Goal: Communication & Community: Answer question/provide support

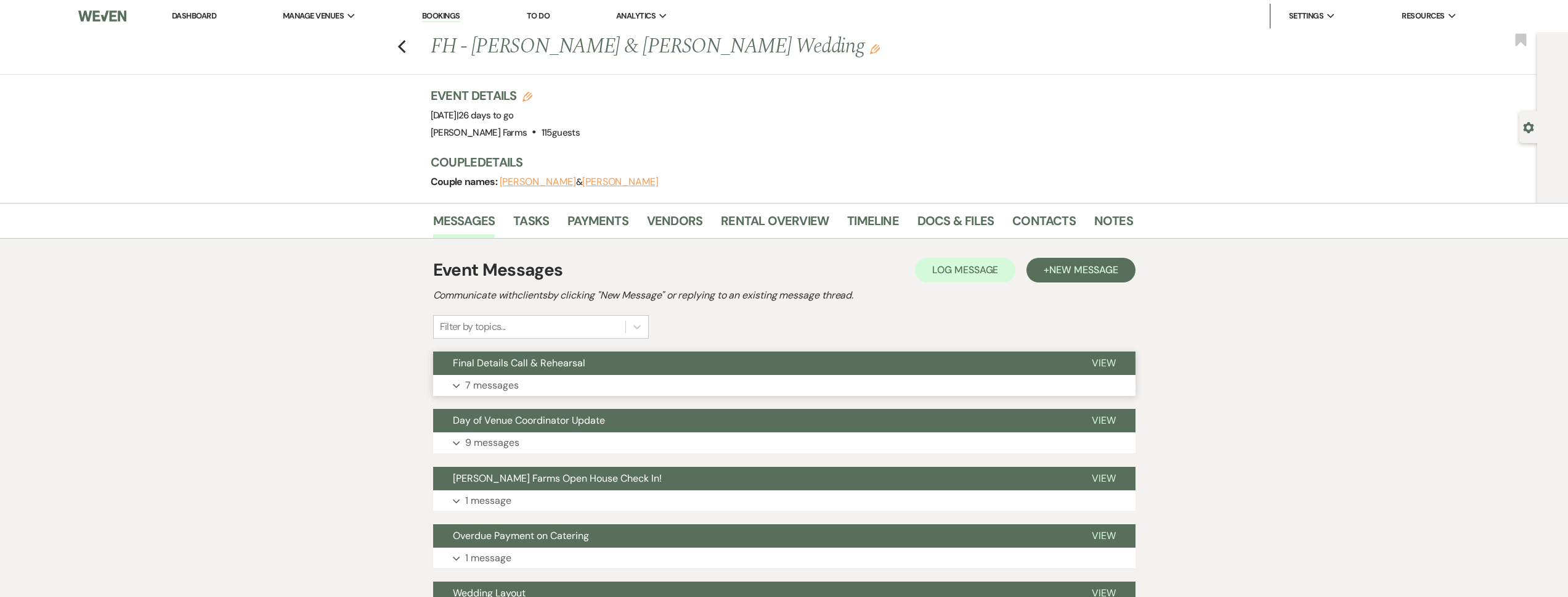
click at [559, 378] on button "Expand 7 messages" at bounding box center [784, 385] width 703 height 21
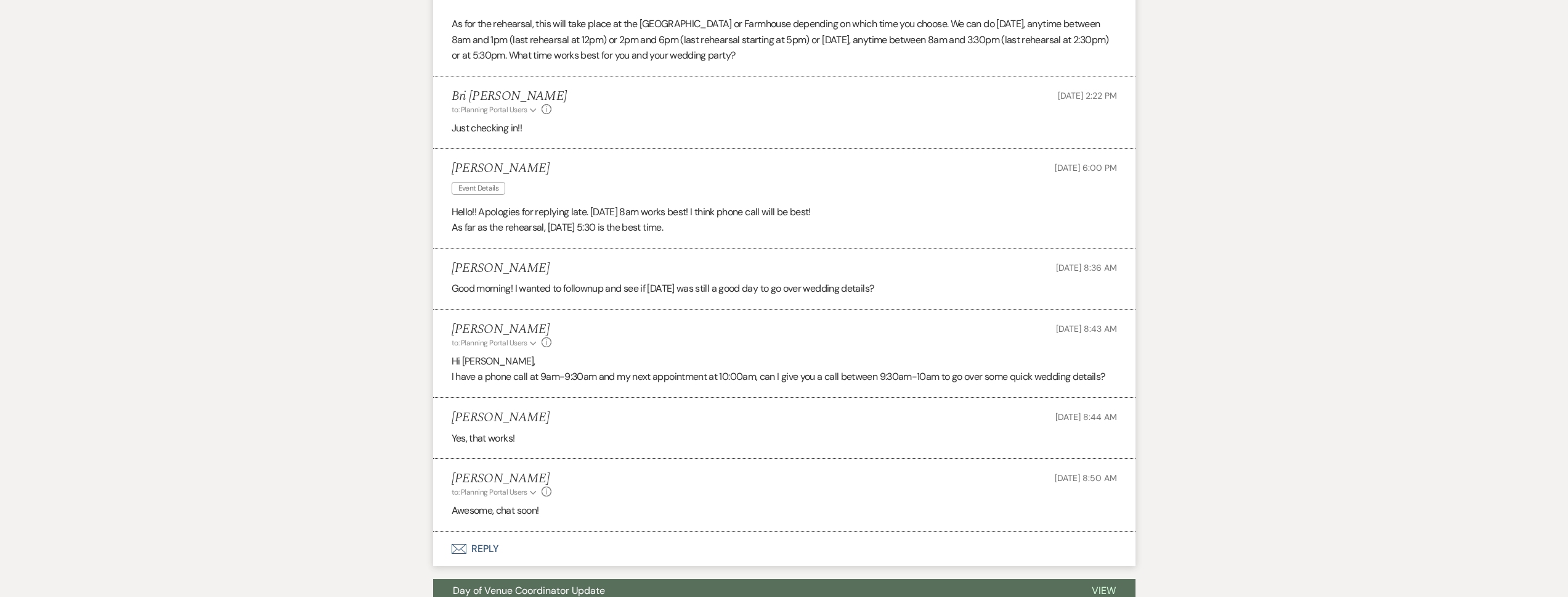
scroll to position [623, 0]
drag, startPoint x: 449, startPoint y: 169, endPoint x: 591, endPoint y: 172, distance: 142.0
click at [591, 172] on li "Ileen Lavandera Event Details Oct 10, 2025, 6:00 PM Hello!! Apologies for reply…" at bounding box center [784, 199] width 703 height 99
copy h5 "Ileen Lavandera"
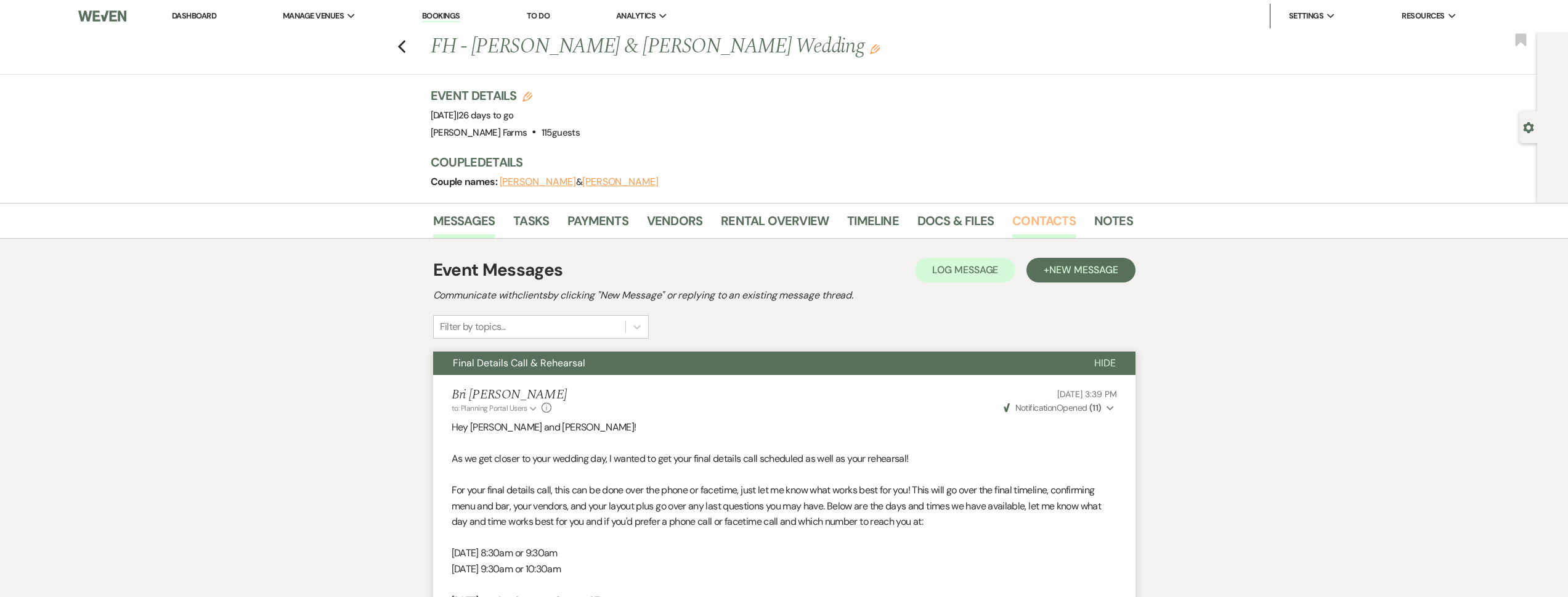
click at [1059, 220] on link "Contacts" at bounding box center [1043, 224] width 63 height 27
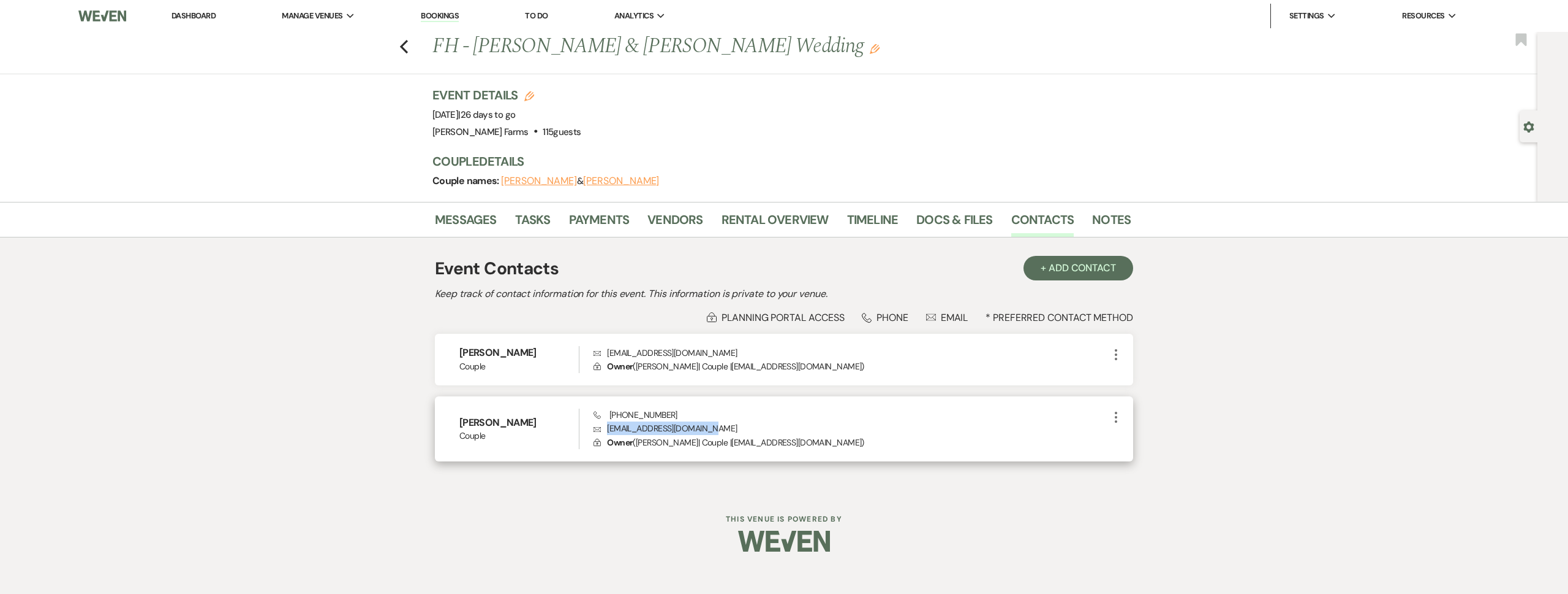
drag, startPoint x: 700, startPoint y: 430, endPoint x: 608, endPoint y: 432, distance: 92.0
click at [608, 432] on p "Envelope ileenlavandera@gmail.com" at bounding box center [851, 427] width 515 height 13
copy p "ileenlavandera@gmail.com"
click at [477, 221] on link "Messages" at bounding box center [466, 223] width 62 height 27
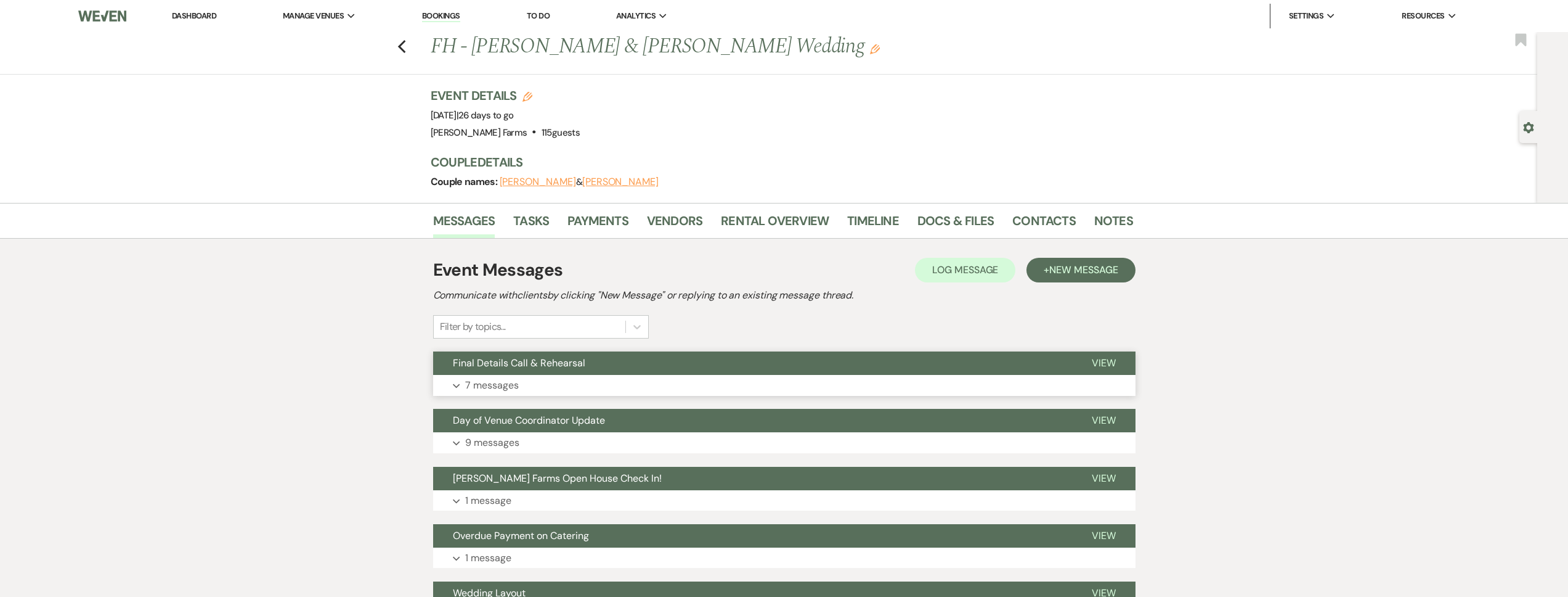
click at [508, 361] on span "Final Details Call & Rehearsal" at bounding box center [519, 362] width 132 height 13
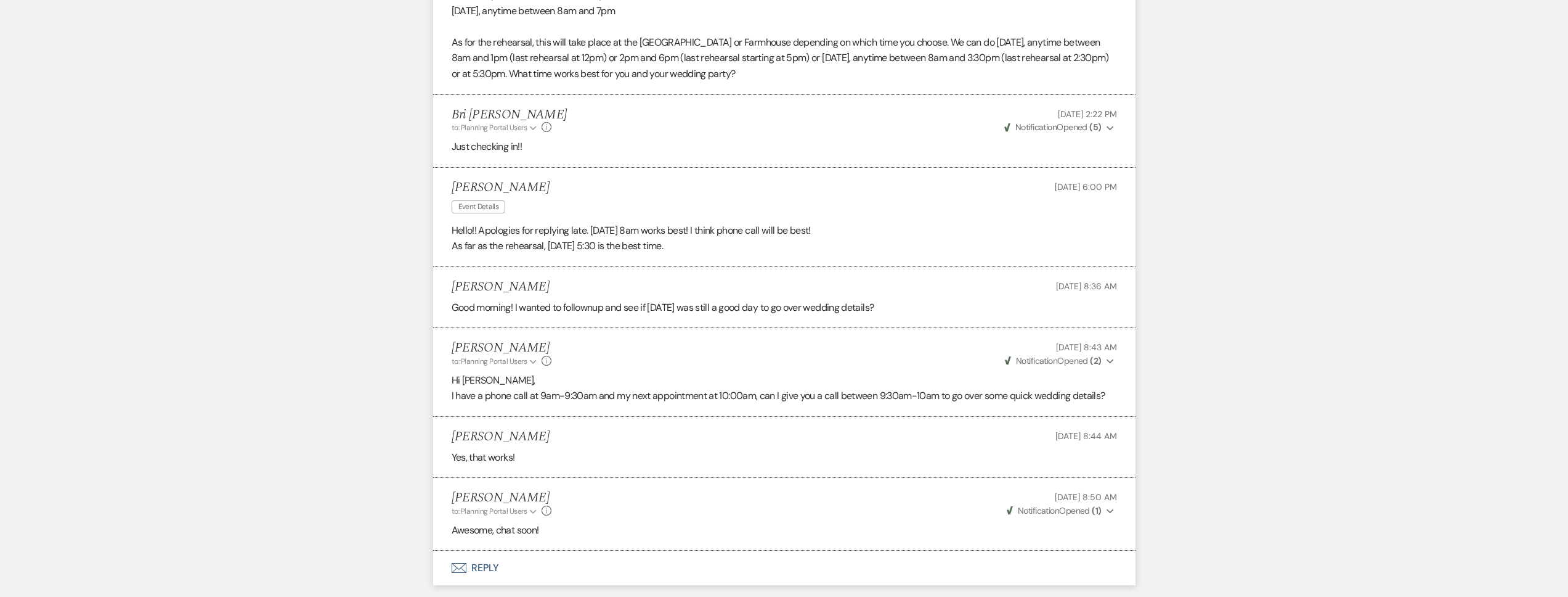
scroll to position [606, 0]
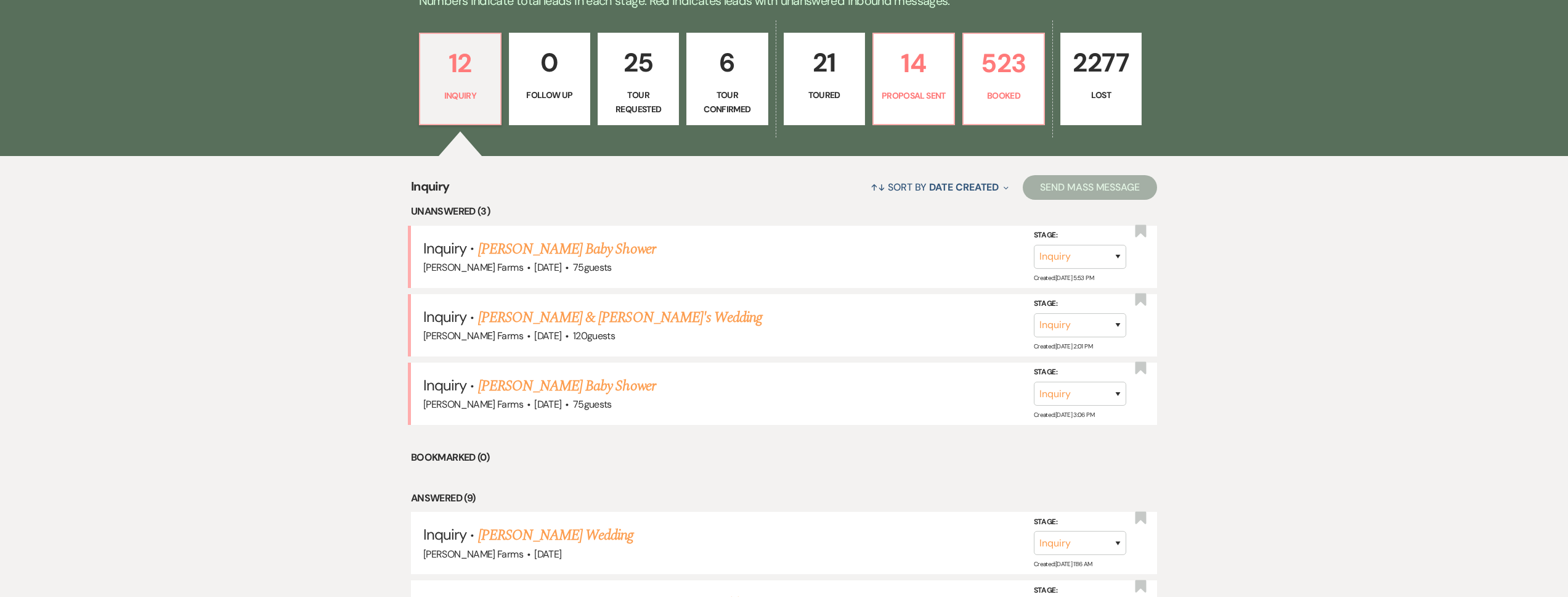
scroll to position [151, 0]
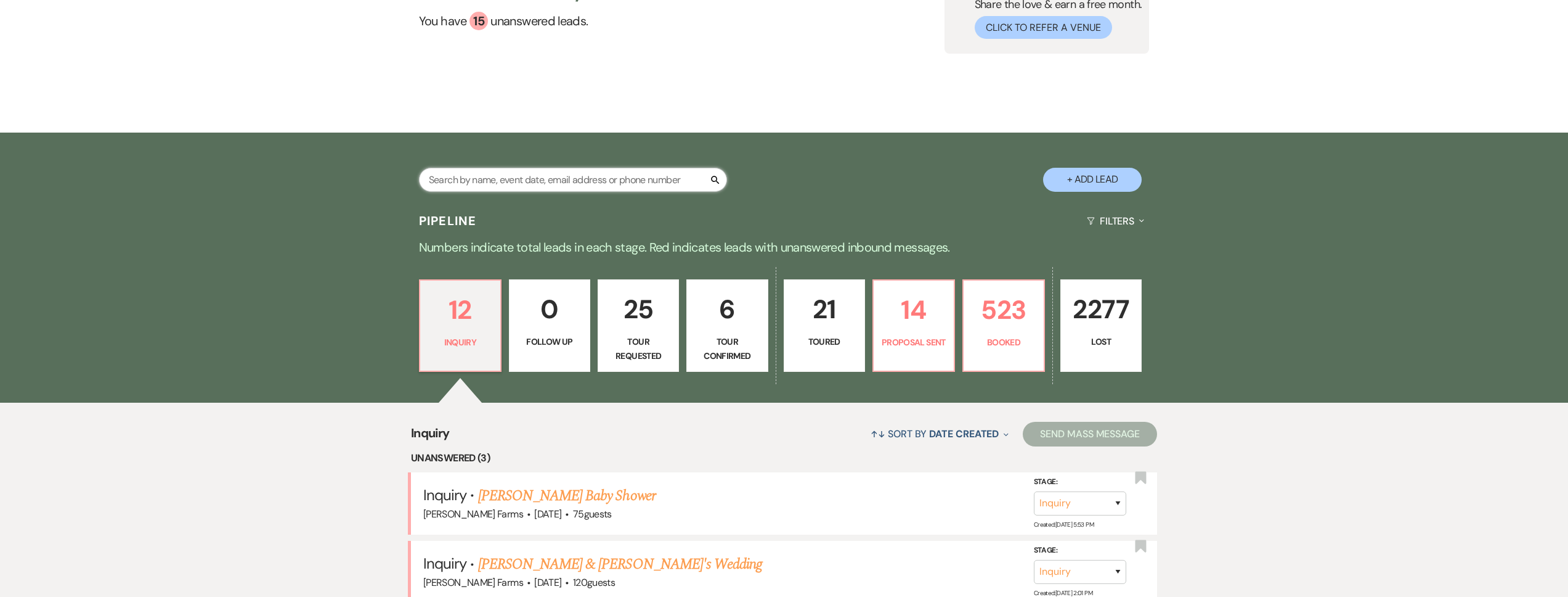
click at [524, 169] on input "text" at bounding box center [573, 179] width 308 height 24
type input "[PERSON_NAME]"
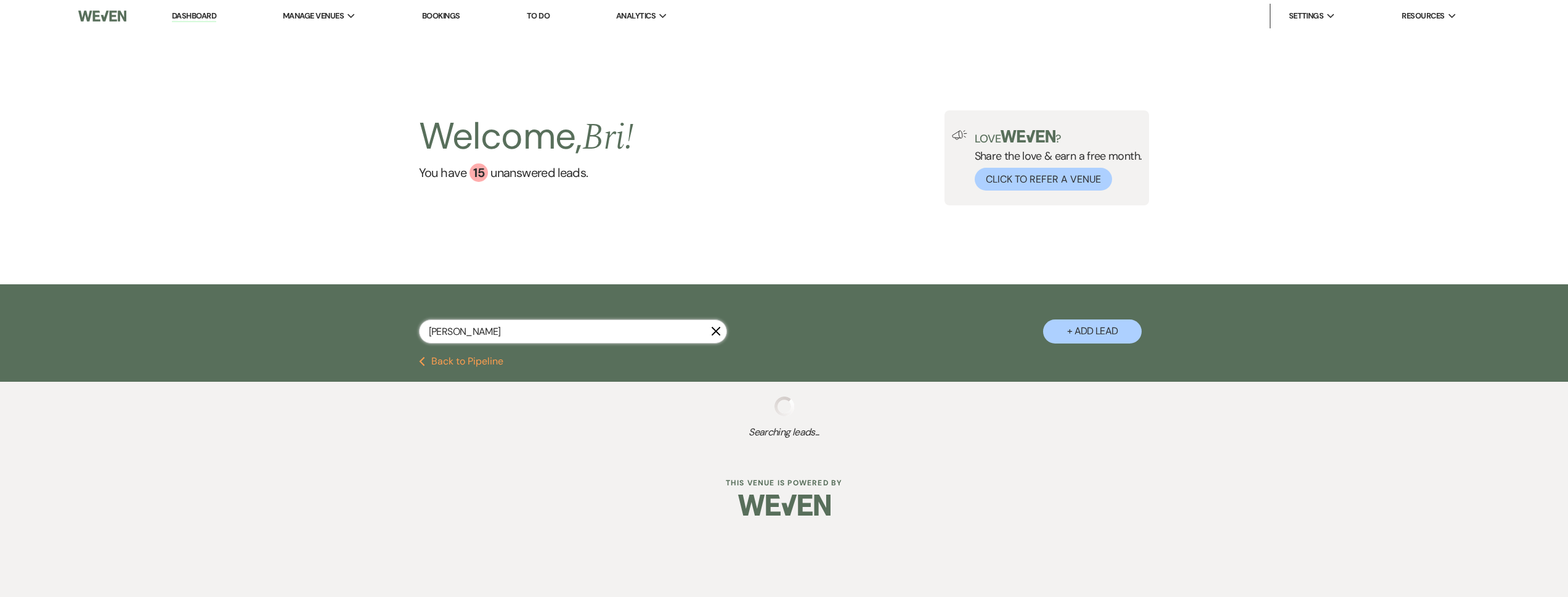
select select "8"
select select "5"
select select "8"
select select "5"
select select "8"
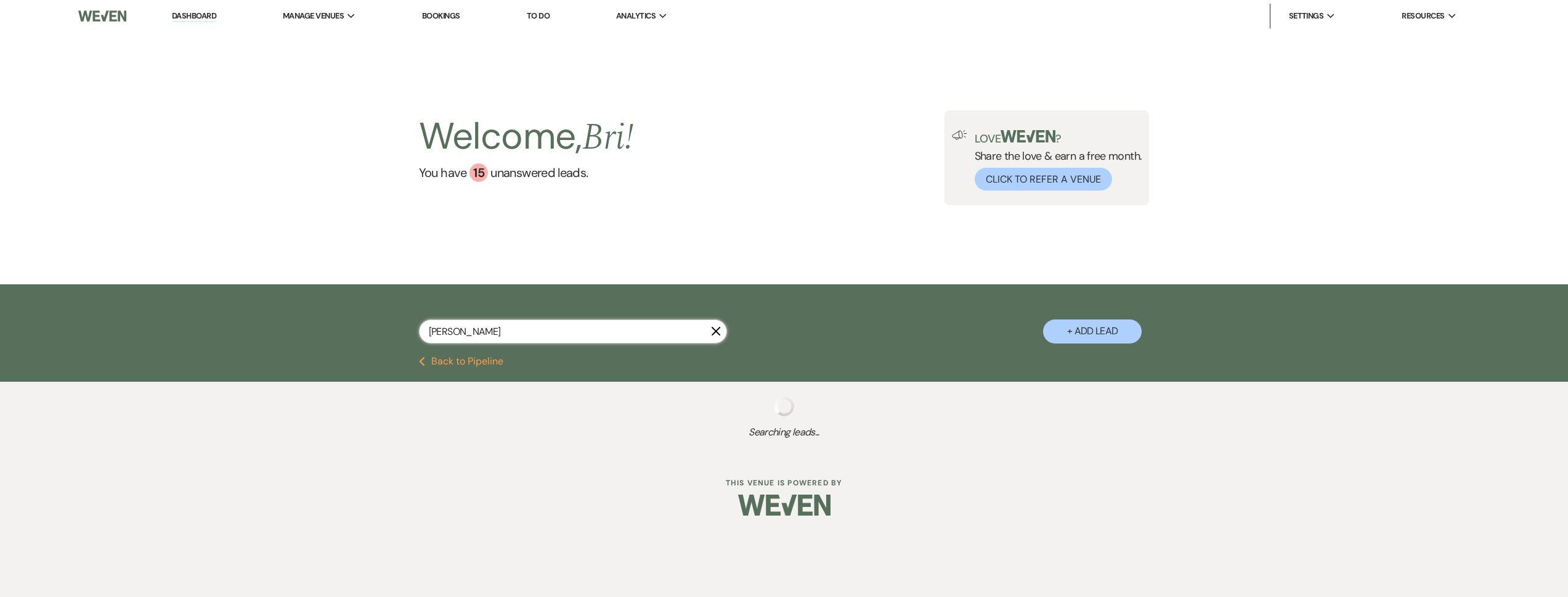
select select "5"
select select "8"
select select "5"
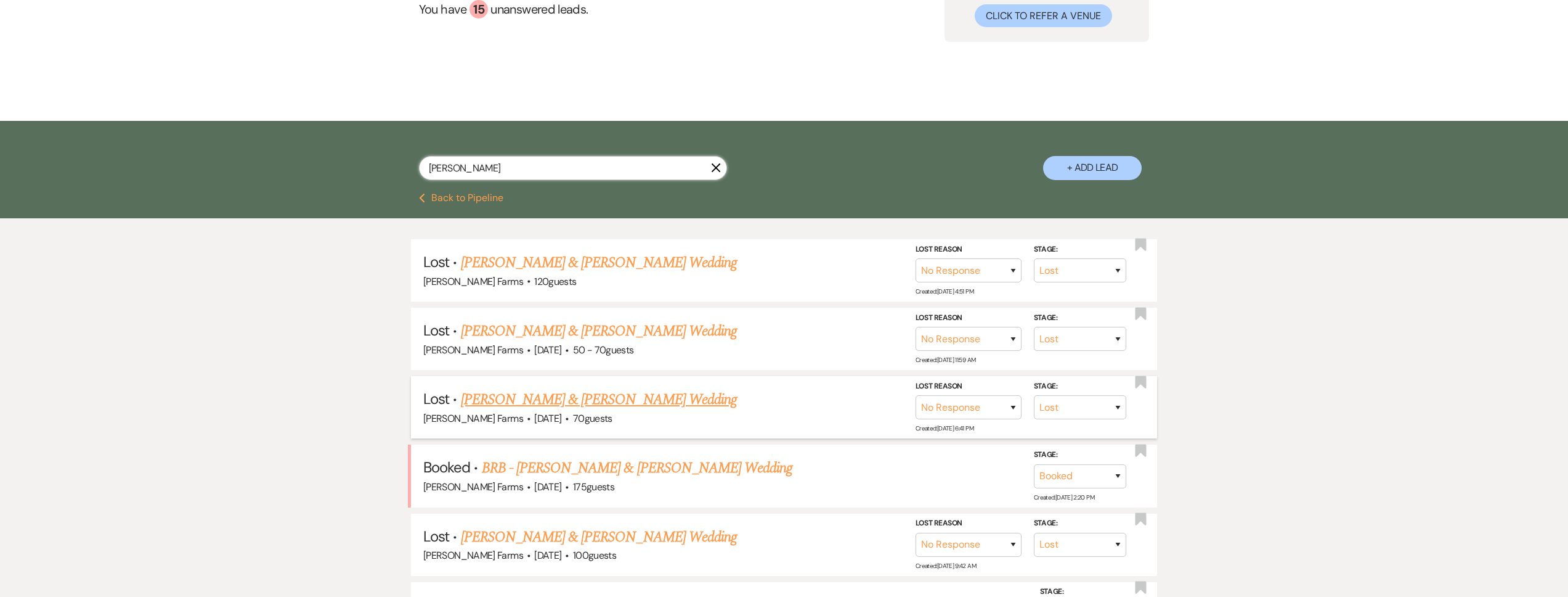
scroll to position [219, 0]
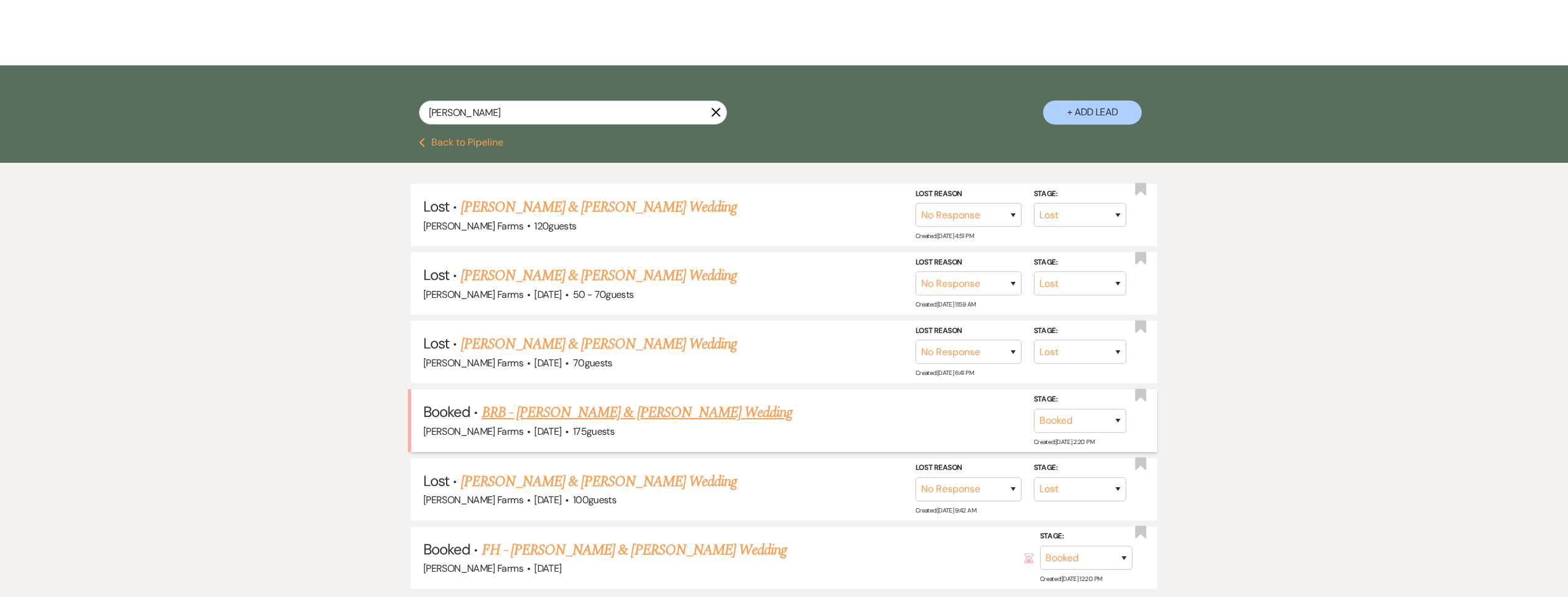
click at [672, 414] on link "BRB - [PERSON_NAME] & [PERSON_NAME] Wedding" at bounding box center [636, 412] width 311 height 22
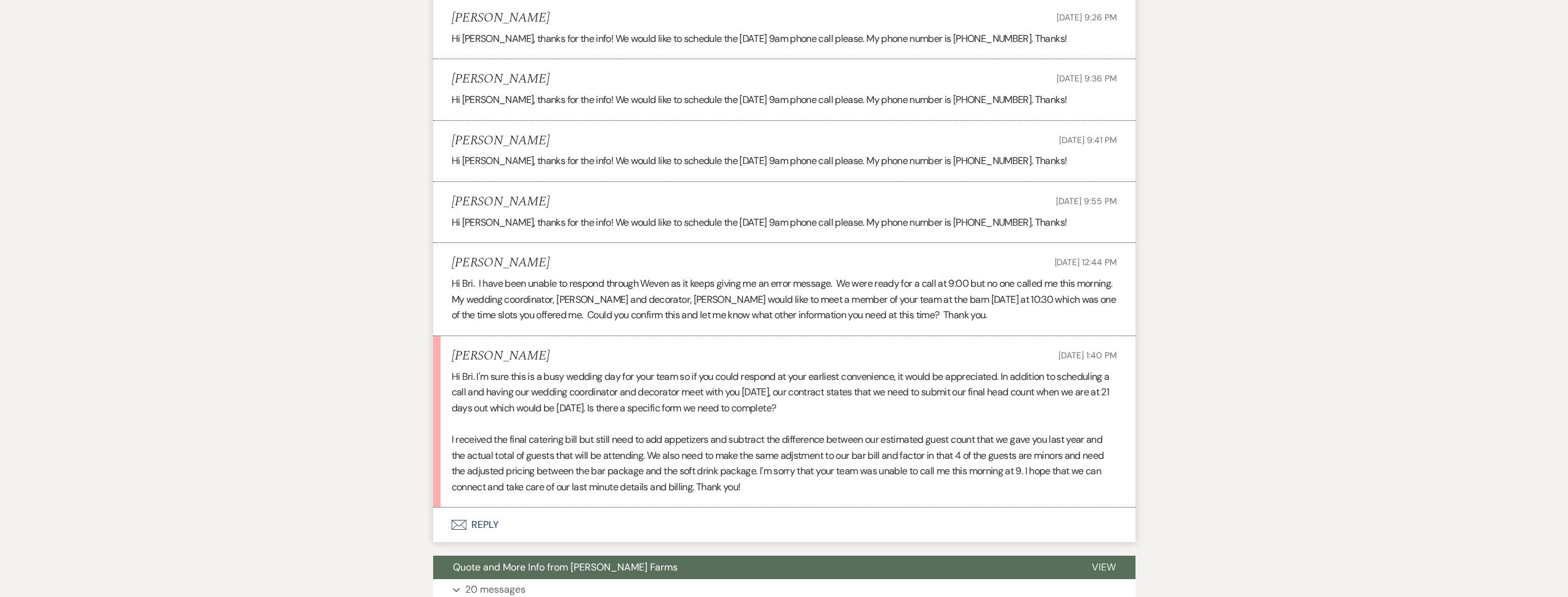
scroll to position [2151, 0]
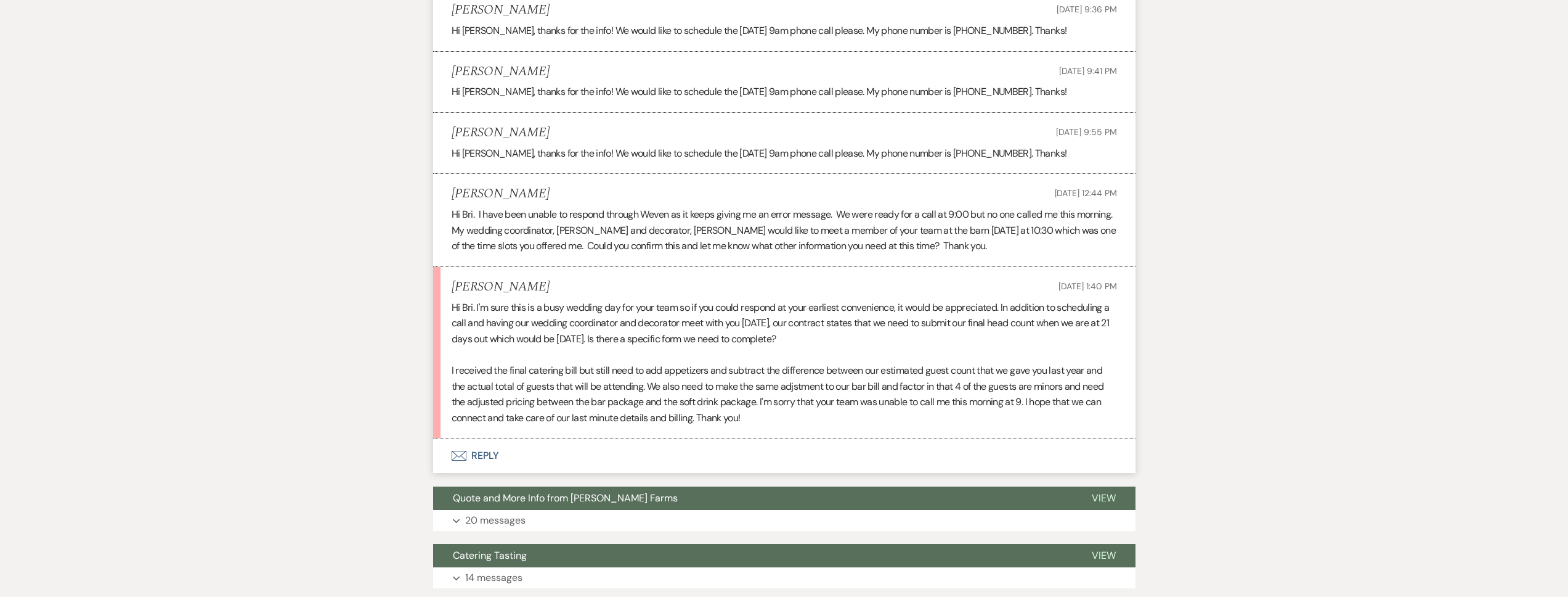
click at [598, 461] on button "Envelope Reply" at bounding box center [784, 455] width 703 height 34
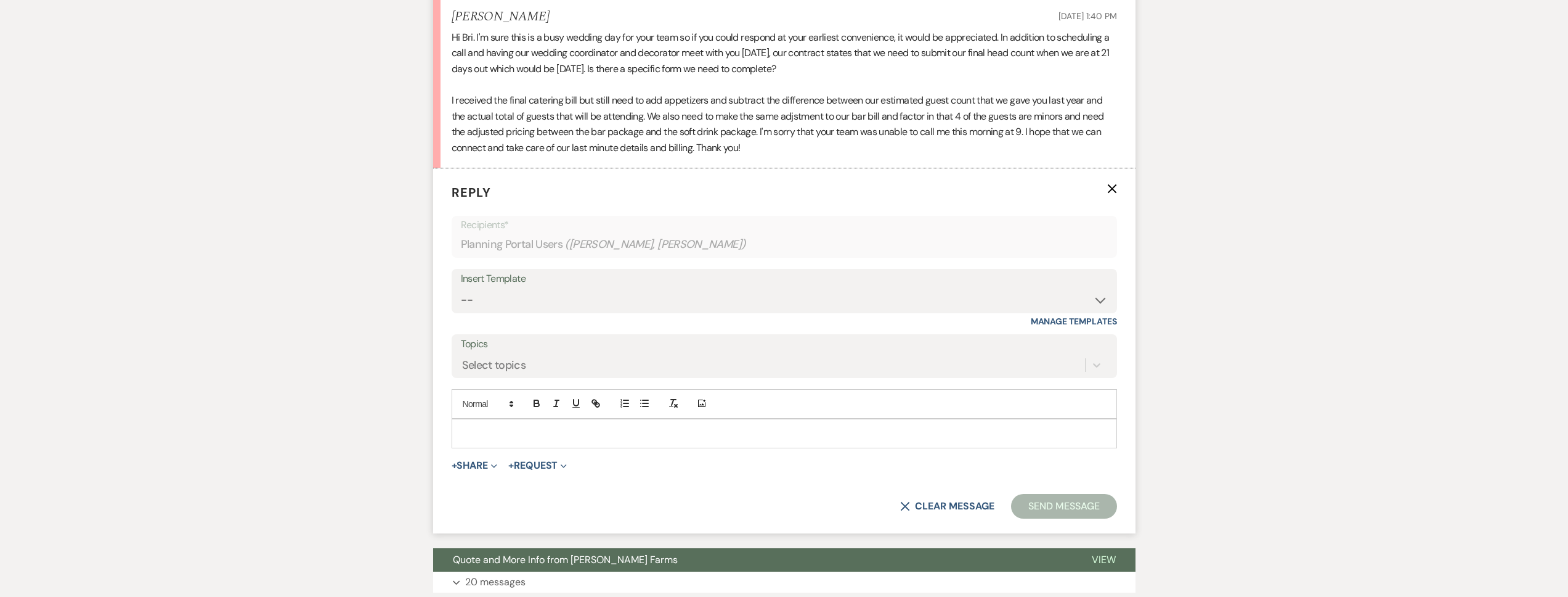
scroll to position [2436, 0]
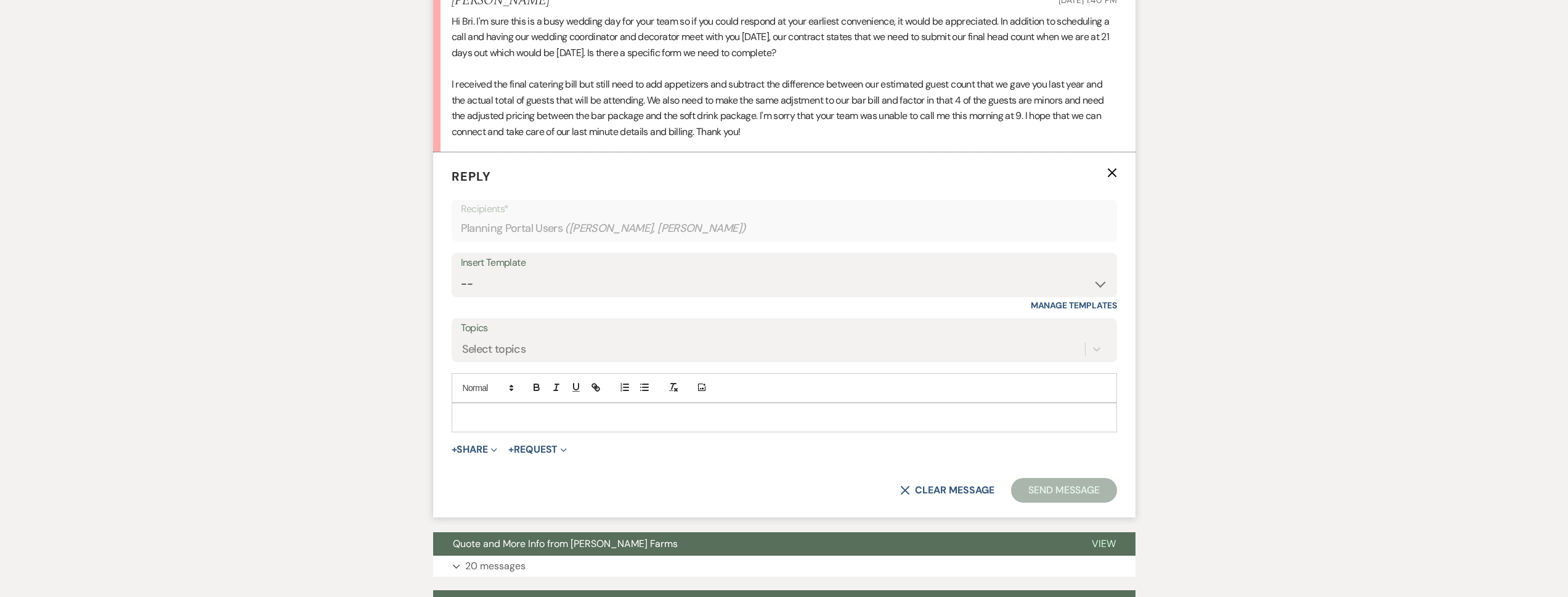
click at [542, 422] on p at bounding box center [784, 417] width 646 height 13
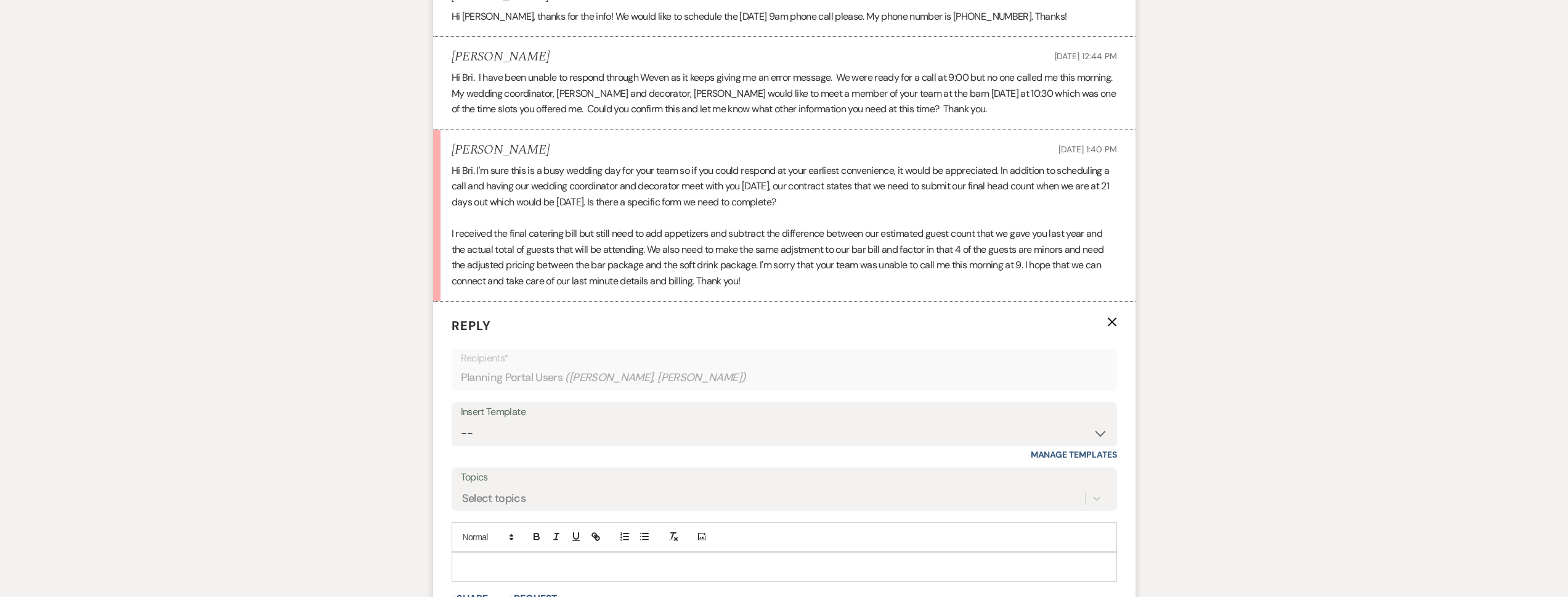
scroll to position [2289, 0]
click at [501, 556] on div at bounding box center [784, 565] width 664 height 28
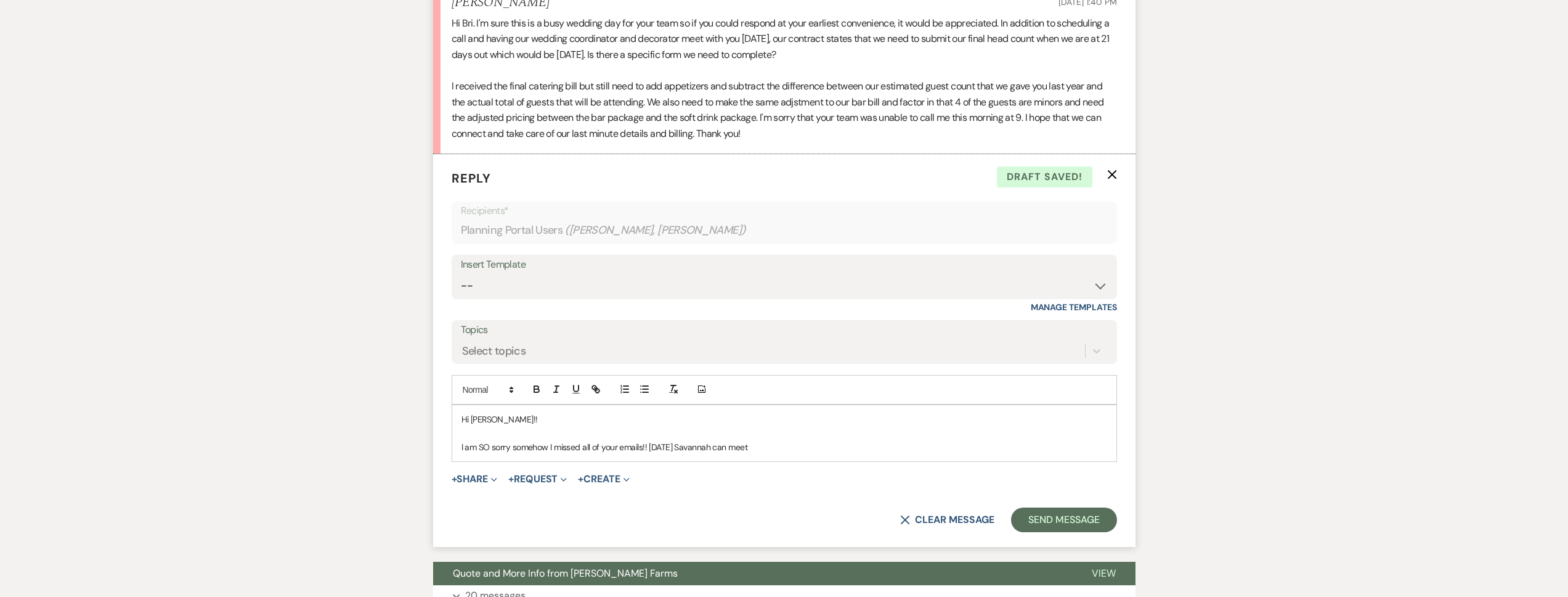
scroll to position [2498, 0]
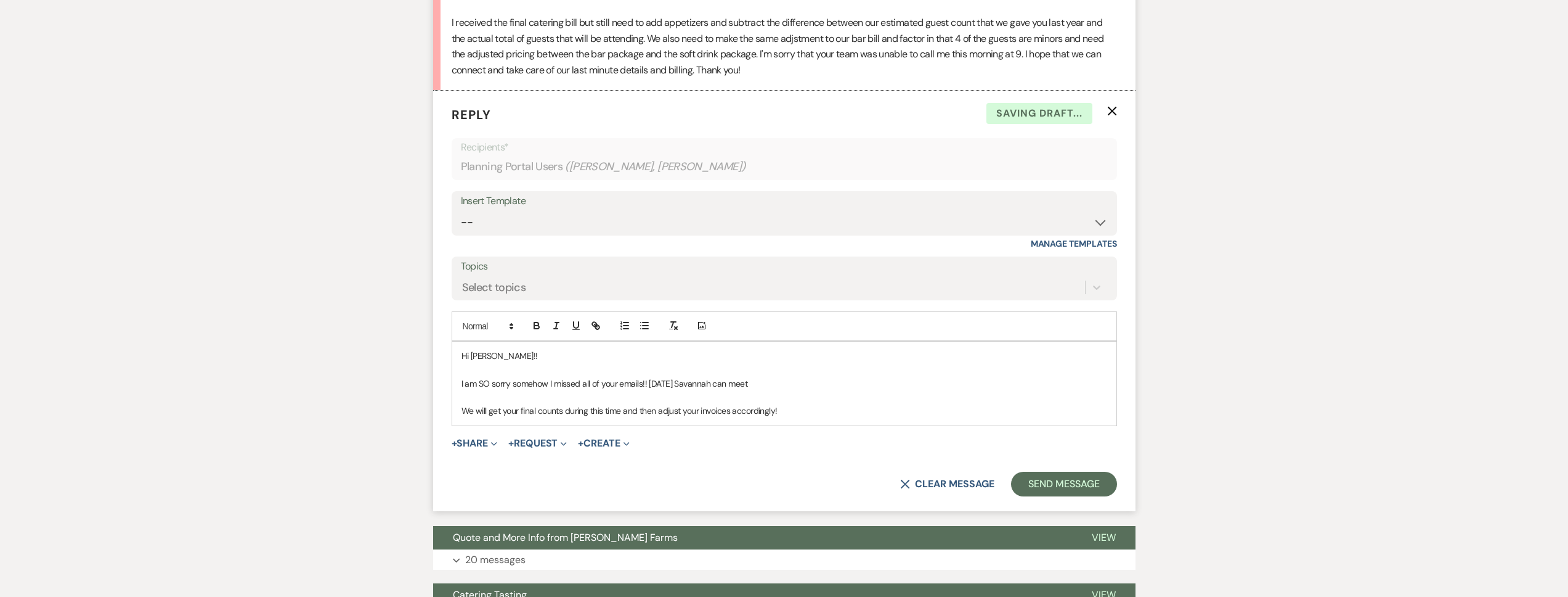
click at [780, 381] on p "I am SO sorry somehow I missed all of your emails!! [DATE] Savannah can meet" at bounding box center [784, 383] width 646 height 13
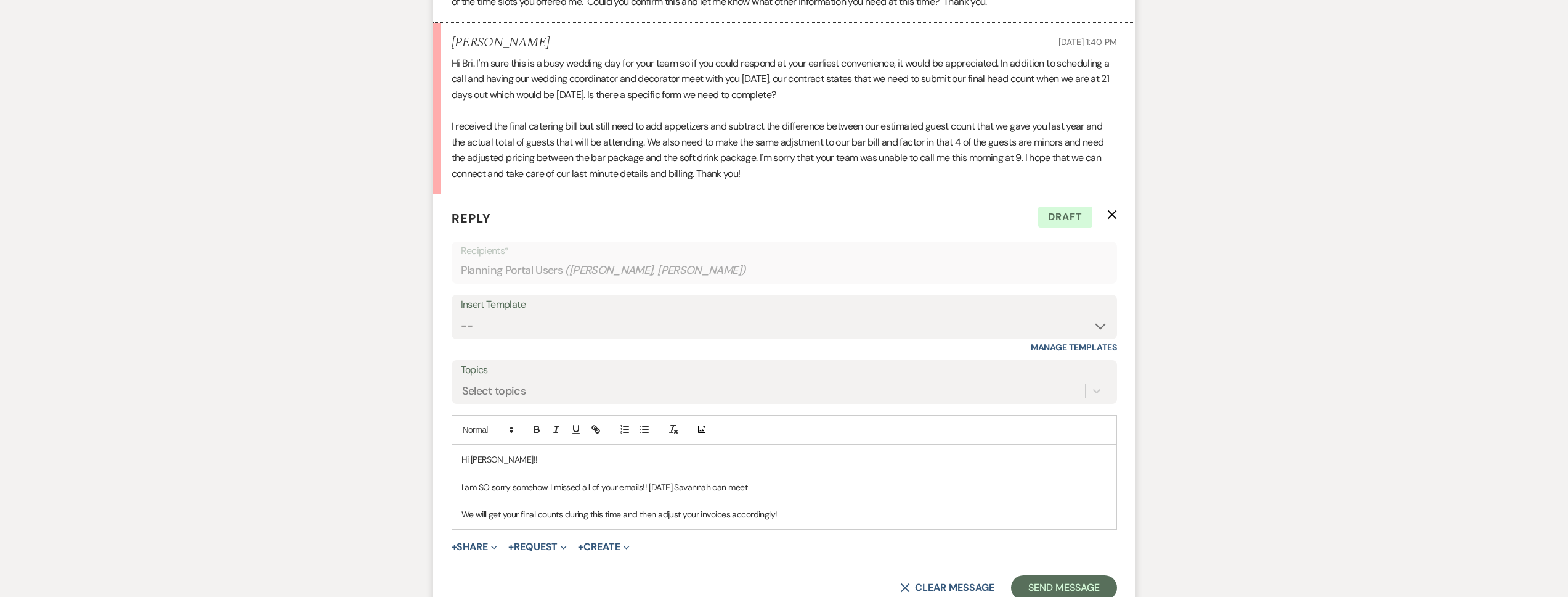
scroll to position [2556, 0]
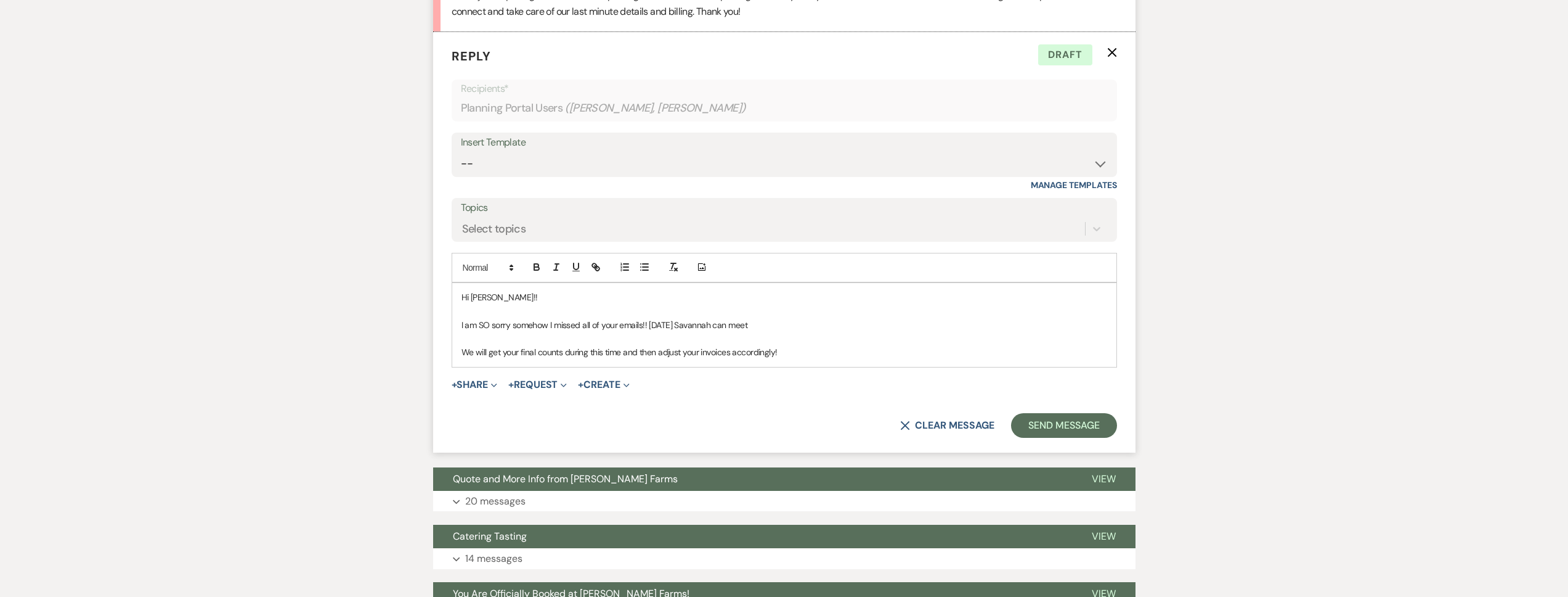
click at [778, 326] on p "I am SO sorry somehow I missed all of your emails!! [DATE] Savannah can meet" at bounding box center [784, 325] width 646 height 13
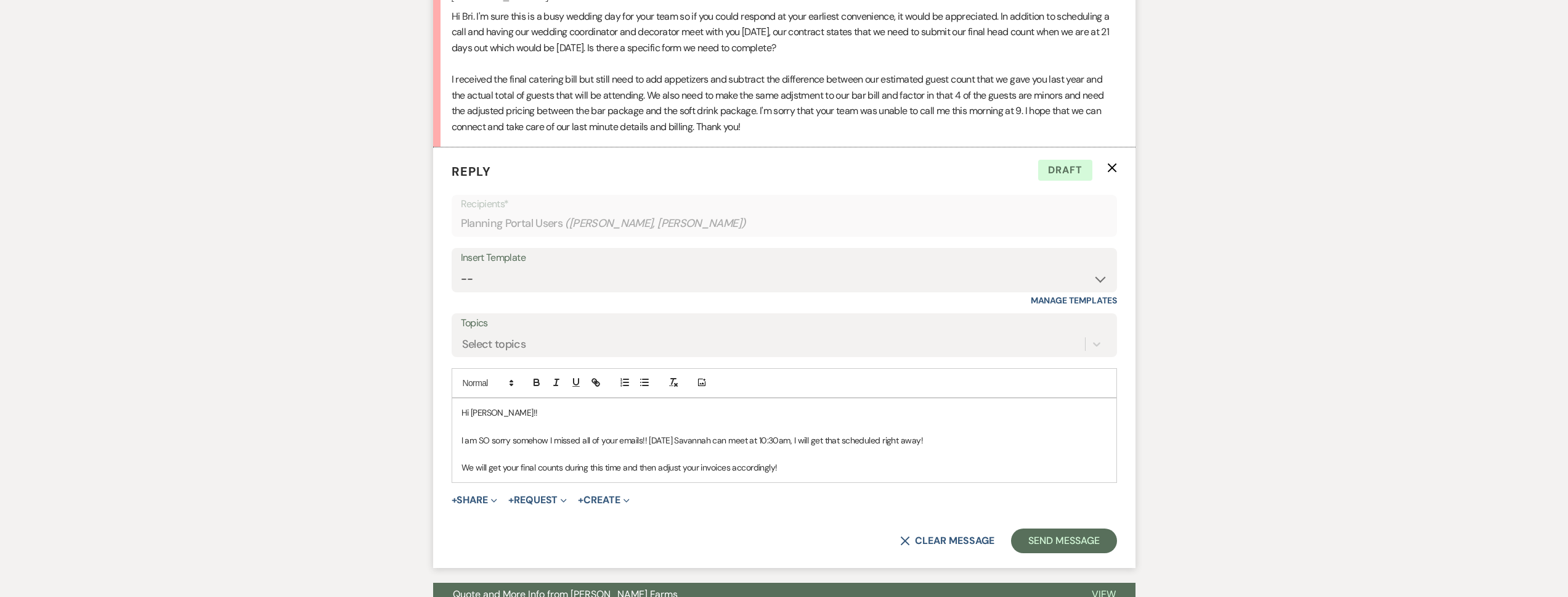
scroll to position [2442, 0]
click at [1087, 537] on button "Send Message" at bounding box center [1063, 539] width 105 height 25
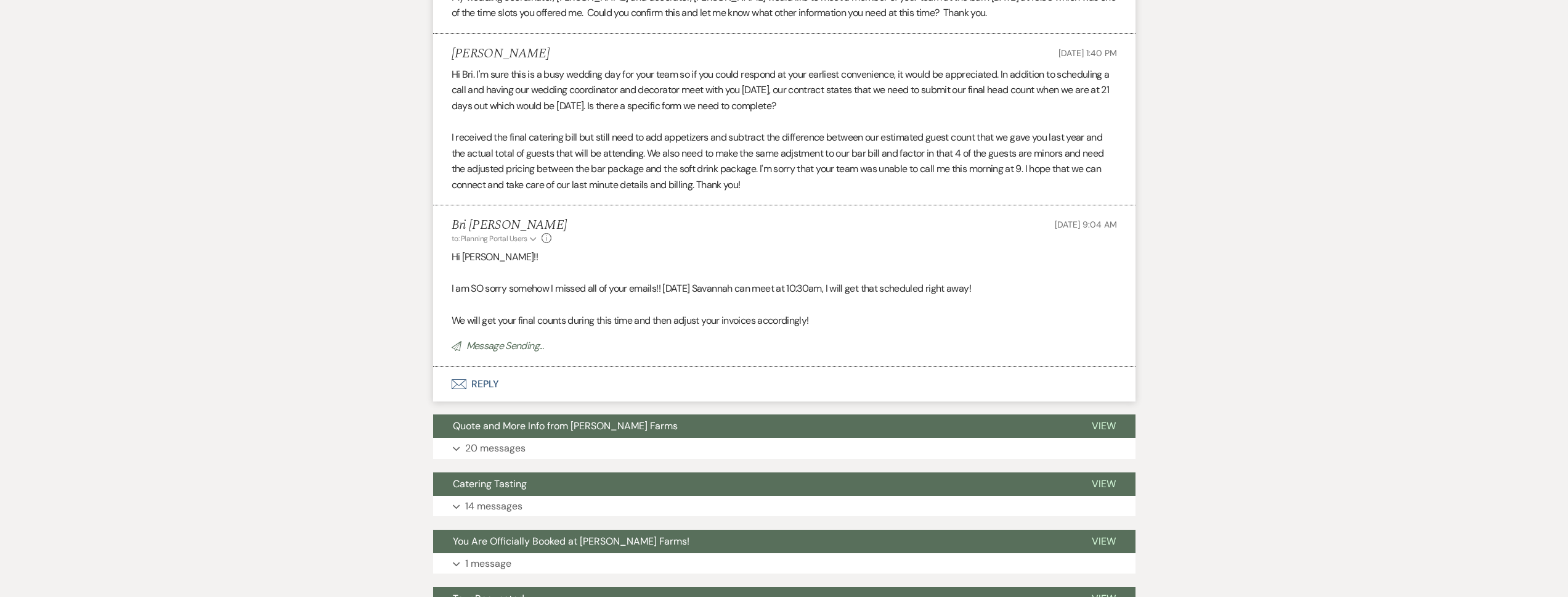
scroll to position [2322, 0]
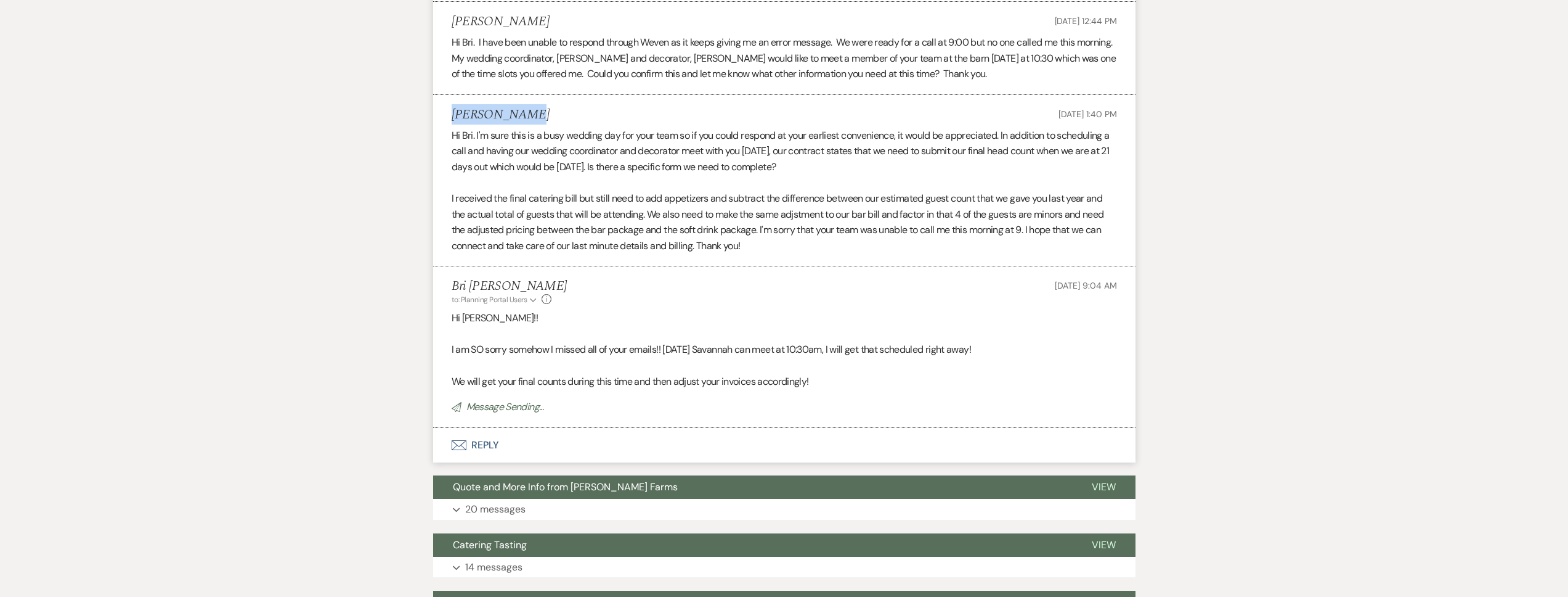
drag, startPoint x: 523, startPoint y: 109, endPoint x: 453, endPoint y: 110, distance: 70.0
click at [453, 110] on div "[PERSON_NAME] [DATE] 1:40 PM" at bounding box center [783, 114] width 665 height 15
copy h5 "[PERSON_NAME]"
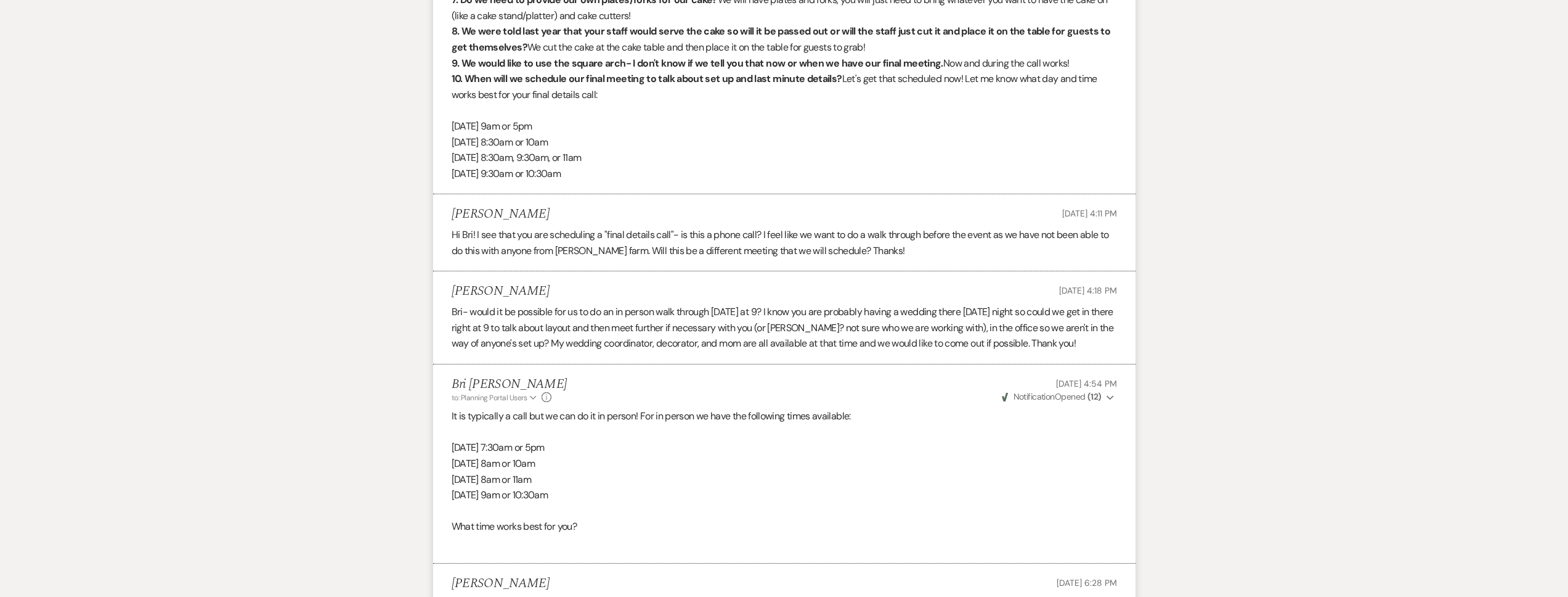
scroll to position [0, 0]
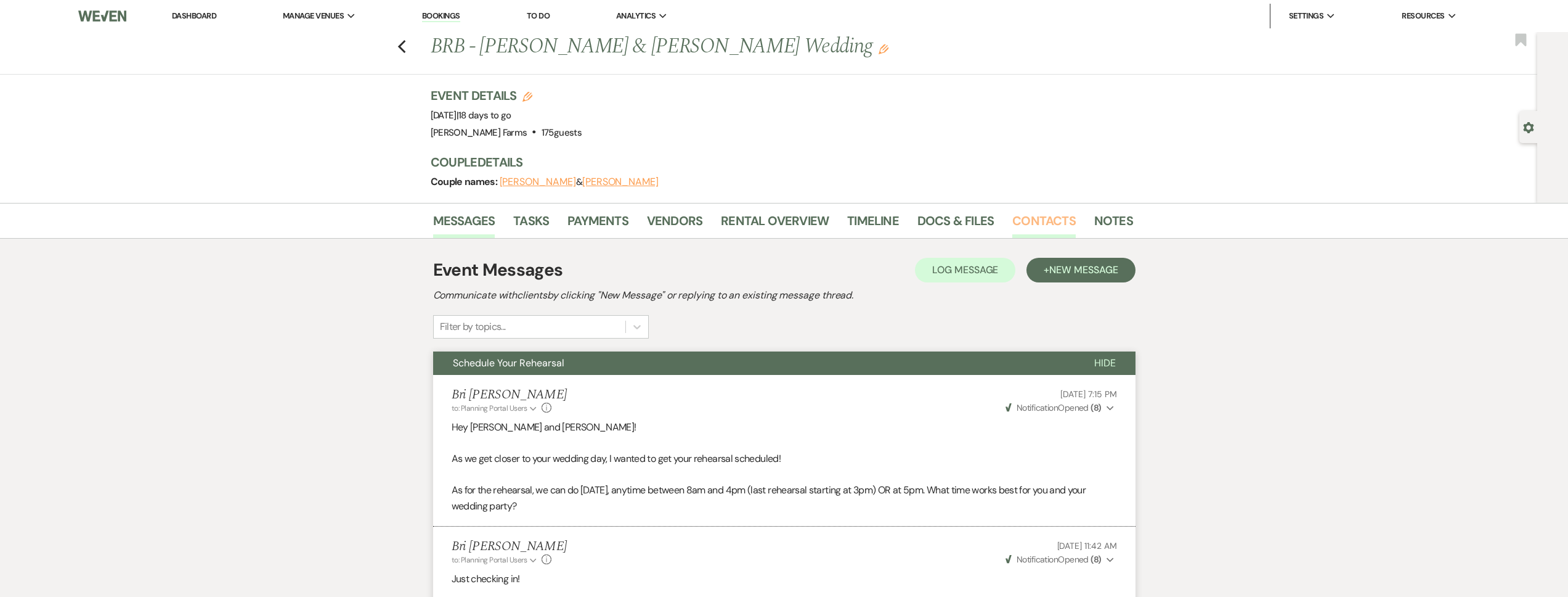
click at [1039, 222] on link "Contacts" at bounding box center [1043, 224] width 63 height 27
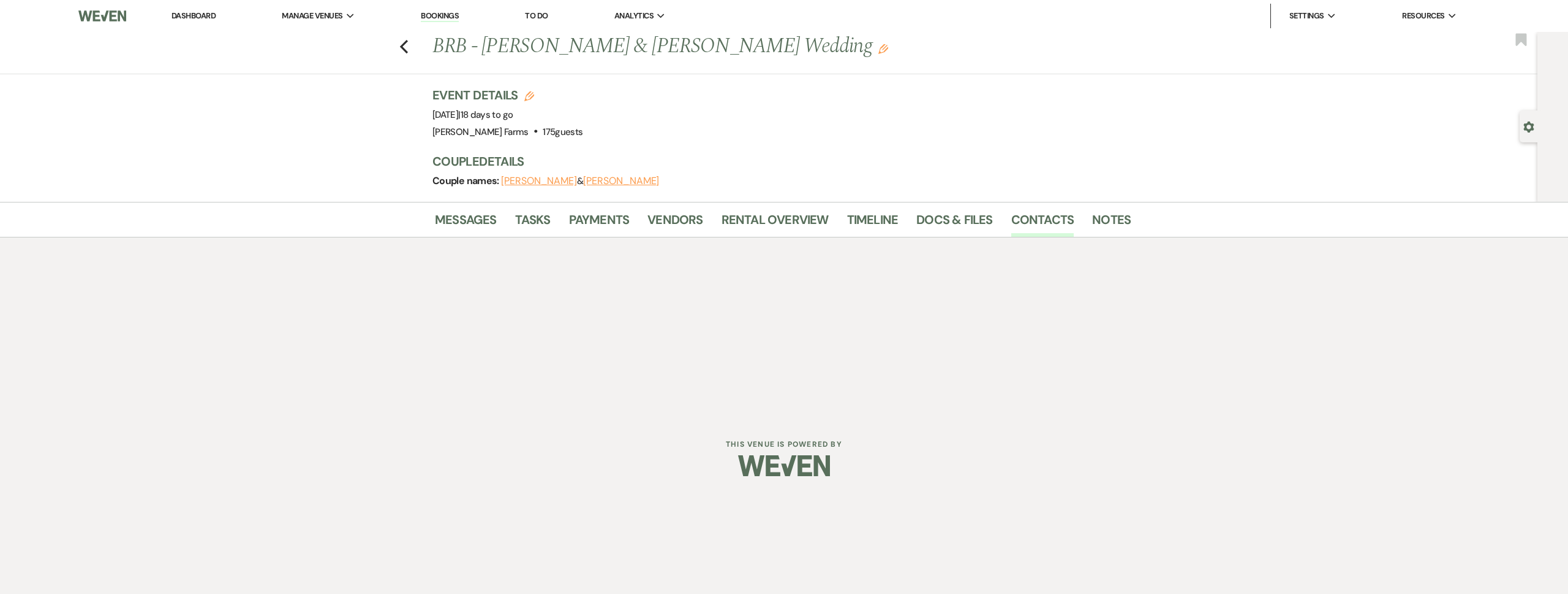
click at [1521, 127] on div "Gear Settings" at bounding box center [1531, 126] width 24 height 32
click at [1525, 126] on icon "Gear" at bounding box center [1529, 127] width 11 height 11
select select "5"
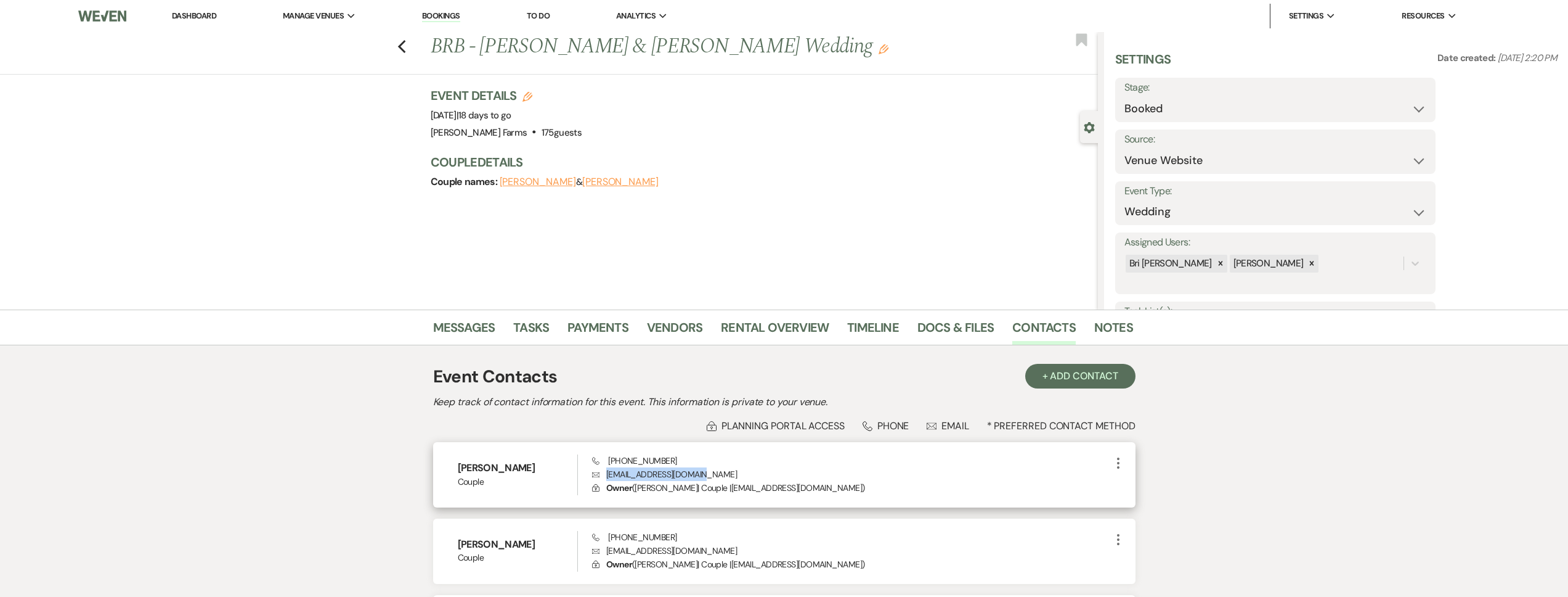
drag, startPoint x: 717, startPoint y: 473, endPoint x: 613, endPoint y: 470, distance: 104.0
click at [605, 473] on p "Envelope [EMAIL_ADDRESS][DOMAIN_NAME]" at bounding box center [851, 474] width 518 height 13
copy p "[EMAIL_ADDRESS][DOMAIN_NAME]"
click at [407, 45] on icon "Previous" at bounding box center [402, 47] width 9 height 15
select select "8"
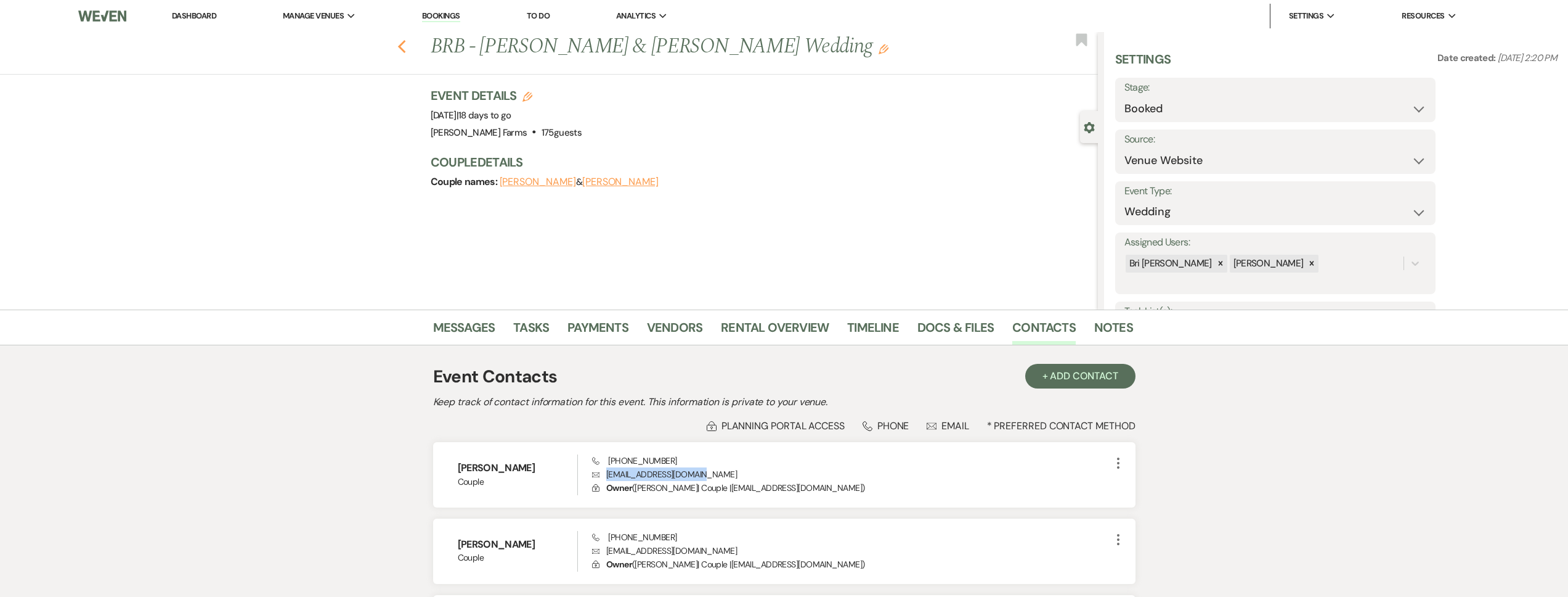
select select "5"
select select "8"
select select "5"
select select "8"
select select "5"
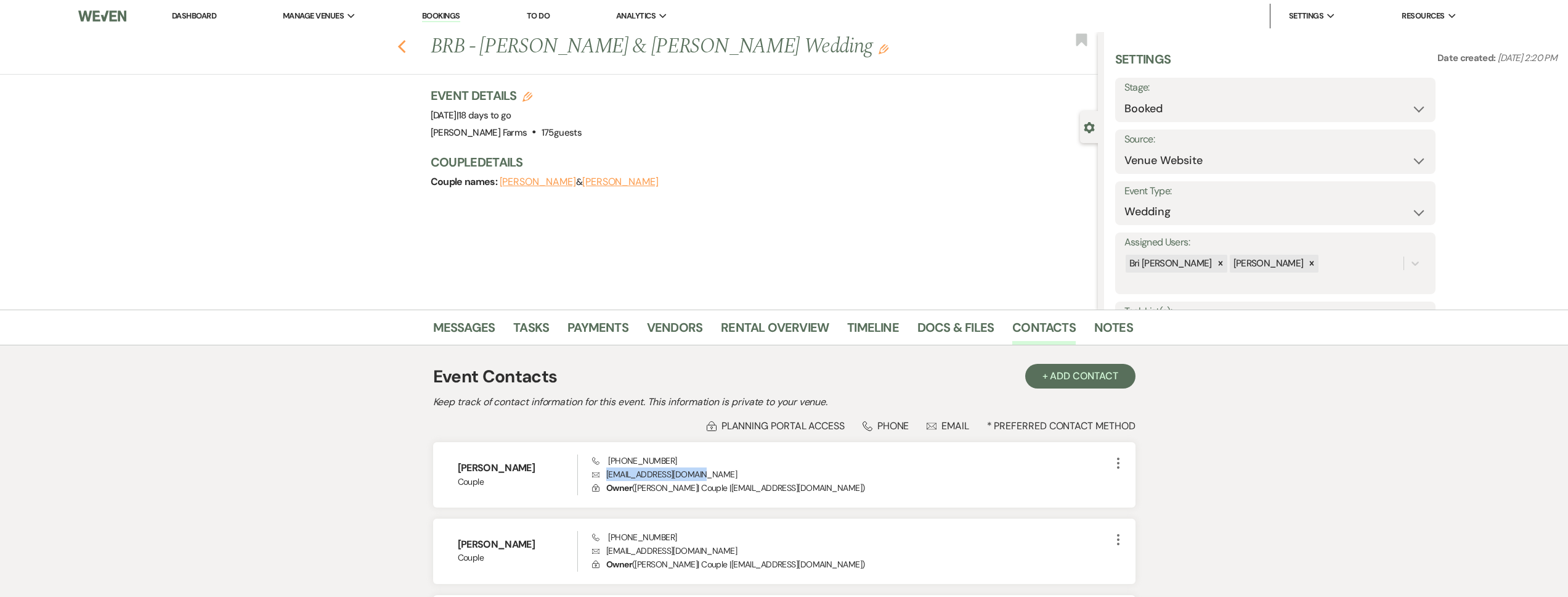
select select "8"
select select "5"
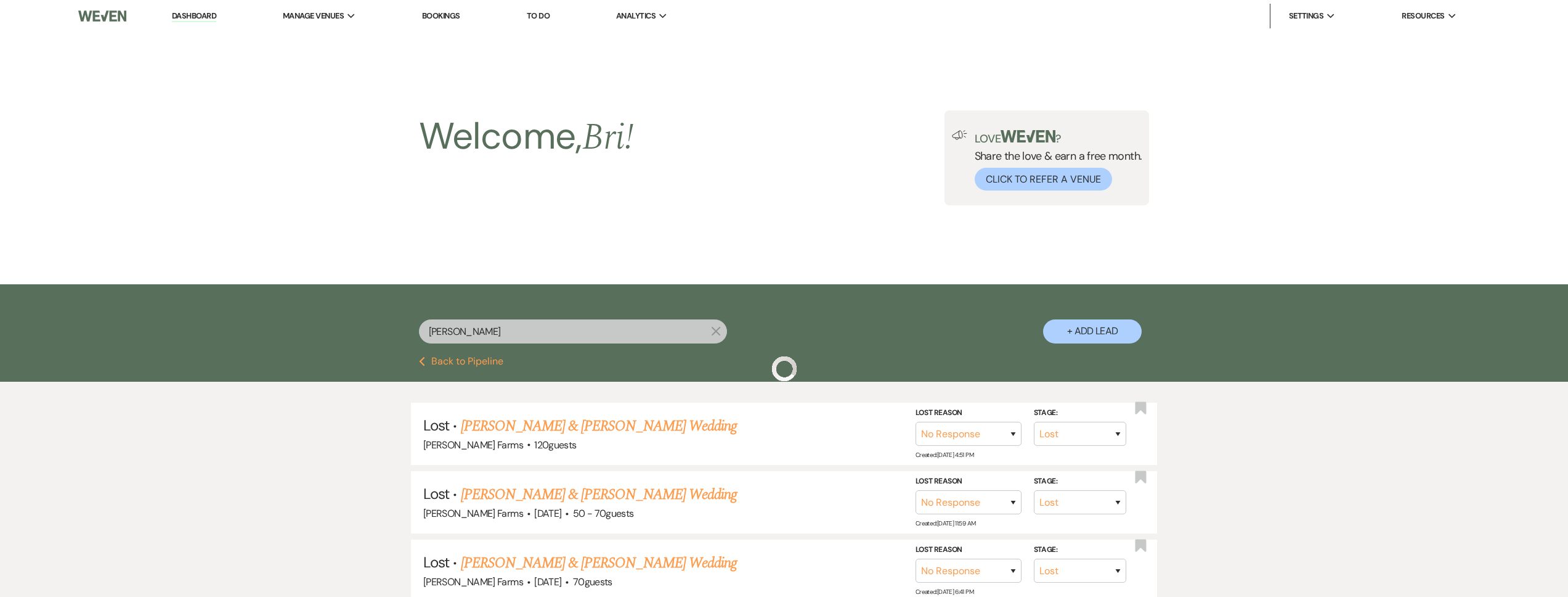
scroll to position [219, 0]
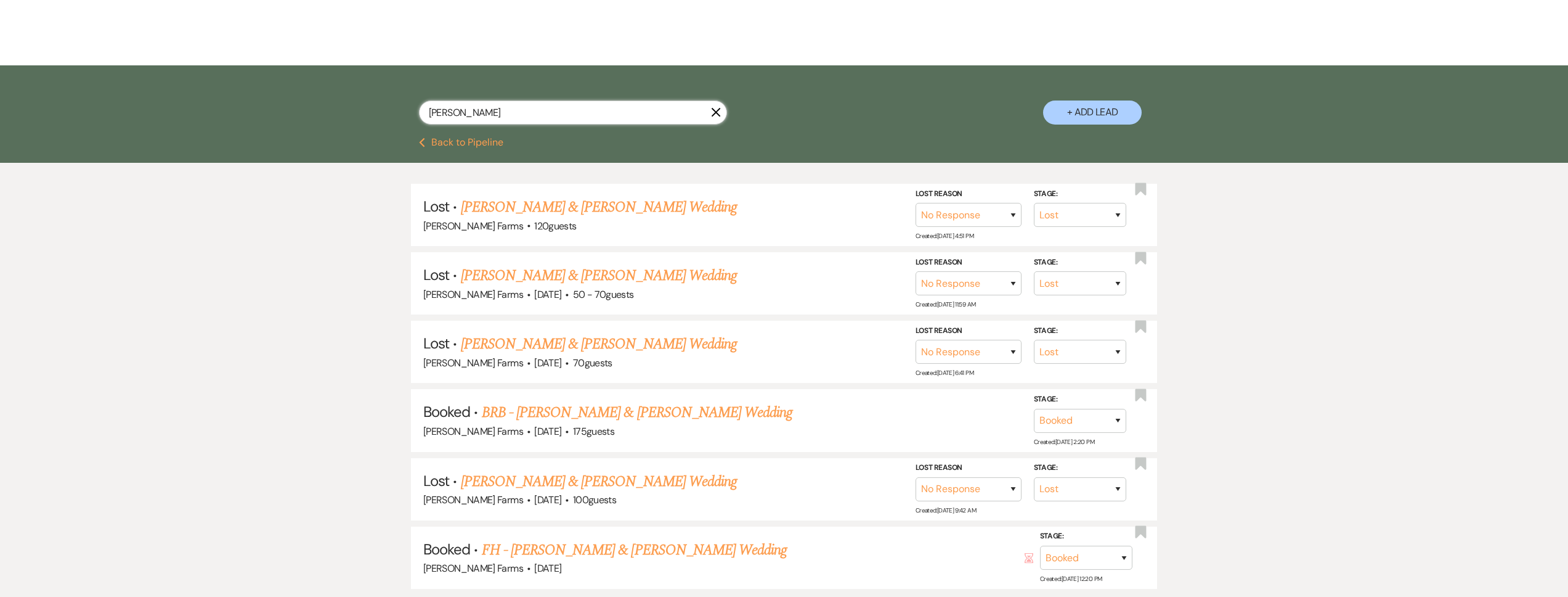
drag, startPoint x: 462, startPoint y: 114, endPoint x: 402, endPoint y: 111, distance: 60.1
click at [402, 111] on div "[PERSON_NAME] X + Add Lead" at bounding box center [784, 103] width 887 height 62
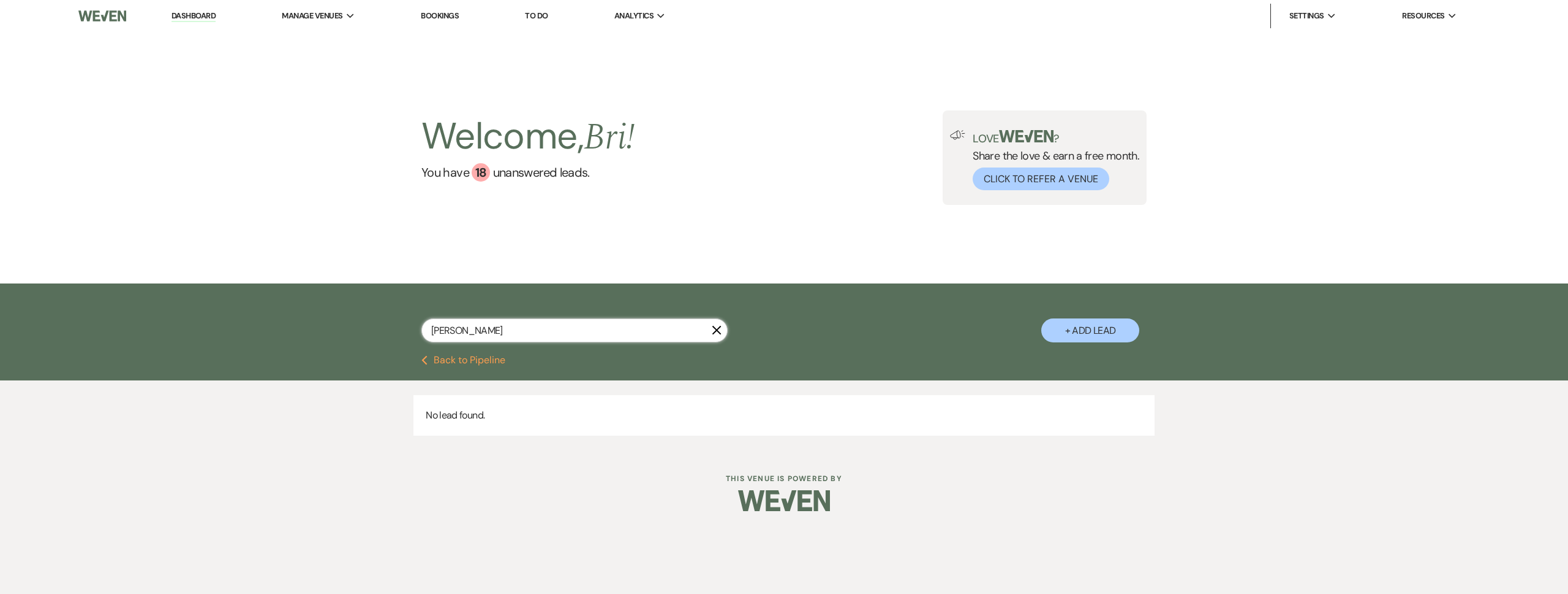
click at [444, 329] on input "[PERSON_NAME]" at bounding box center [575, 329] width 307 height 24
type input "[PERSON_NAME]"
select select "8"
select select "5"
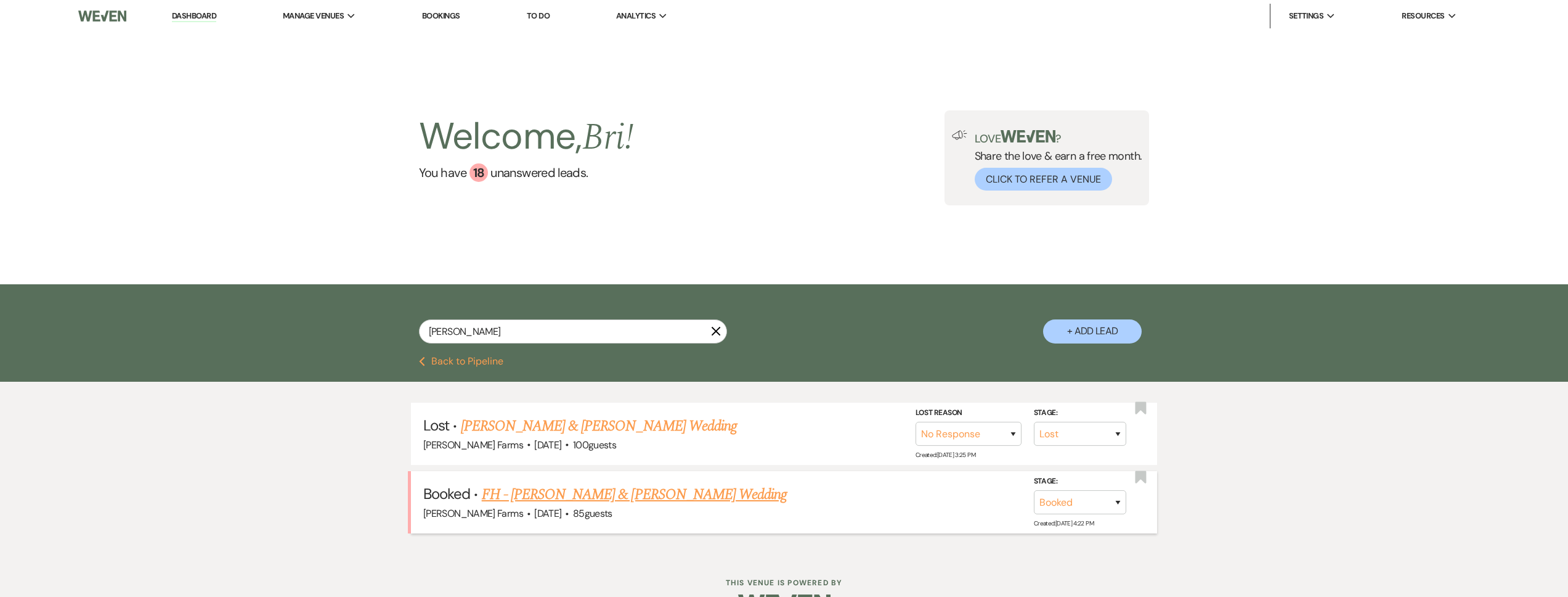
click at [668, 485] on link "FH - [PERSON_NAME] & [PERSON_NAME] Wedding" at bounding box center [634, 494] width 305 height 22
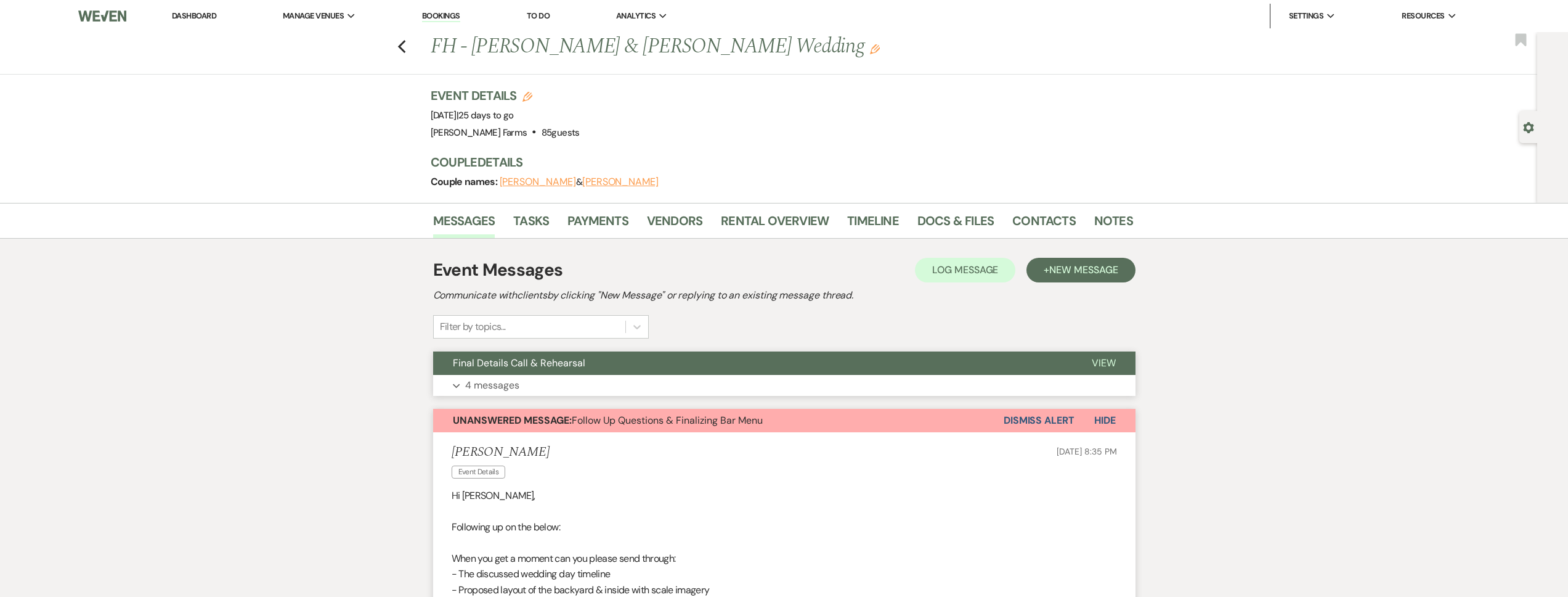
click at [585, 369] on button "Final Details Call & Rehearsal" at bounding box center [752, 362] width 638 height 24
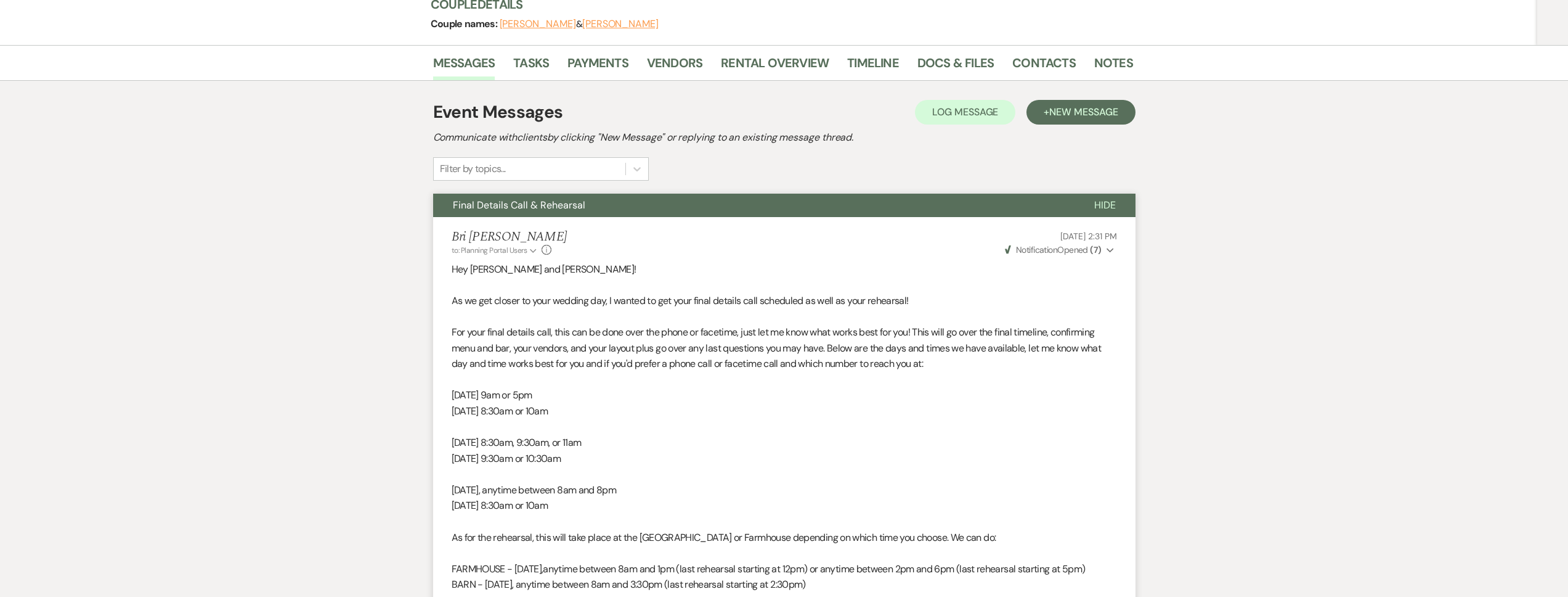
scroll to position [26, 0]
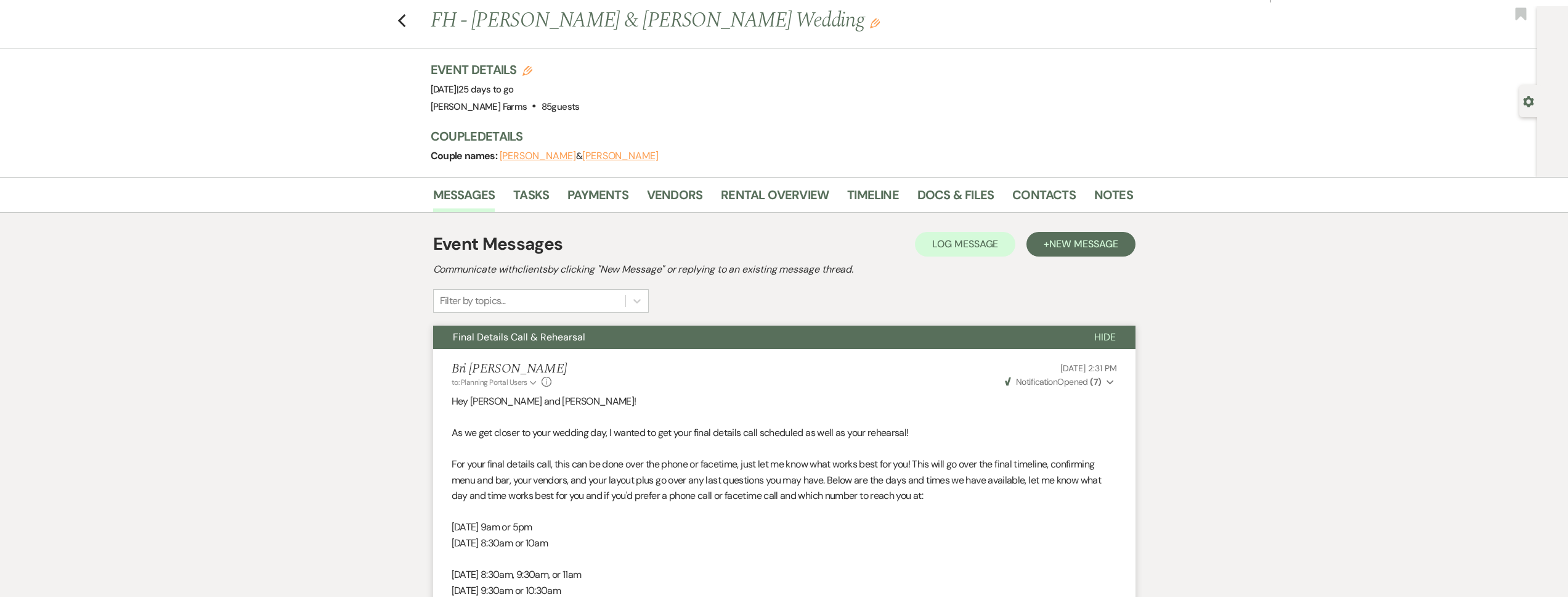
click at [1525, 103] on use "button" at bounding box center [1527, 102] width 10 height 11
select select "5"
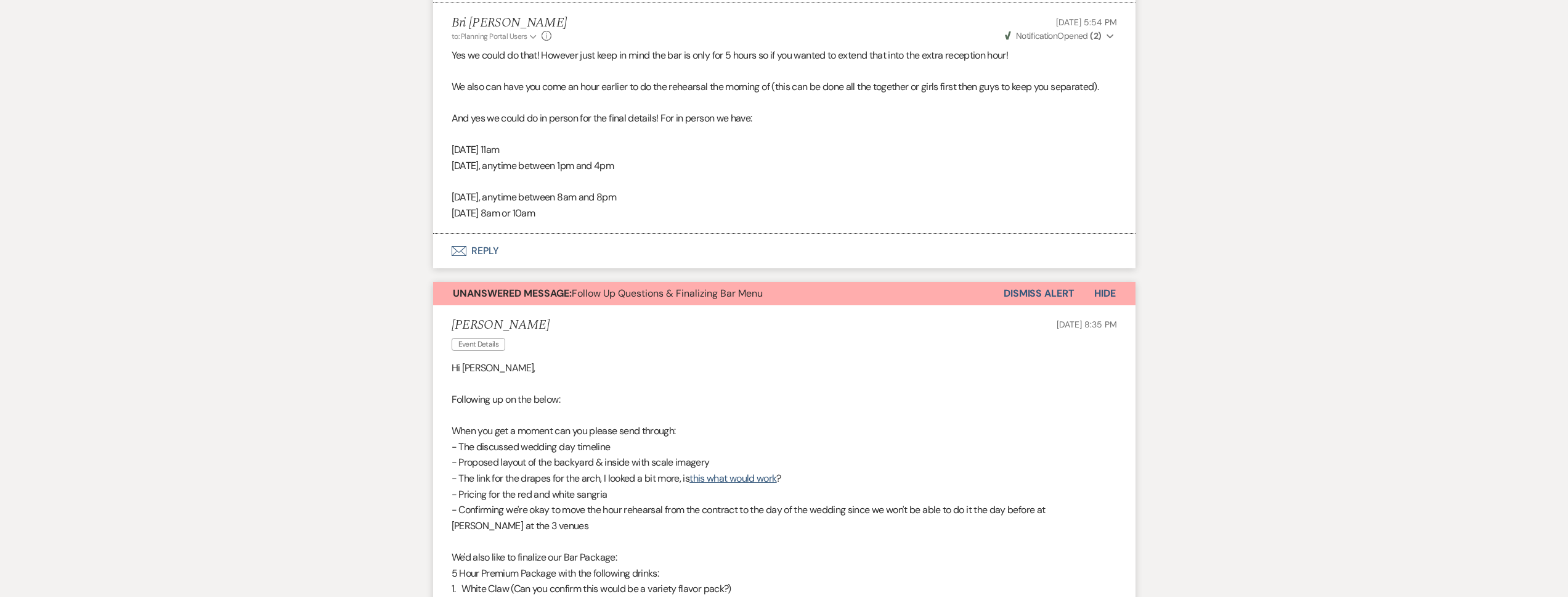
scroll to position [1259, 0]
click at [570, 266] on button "Envelope Reply" at bounding box center [784, 248] width 703 height 34
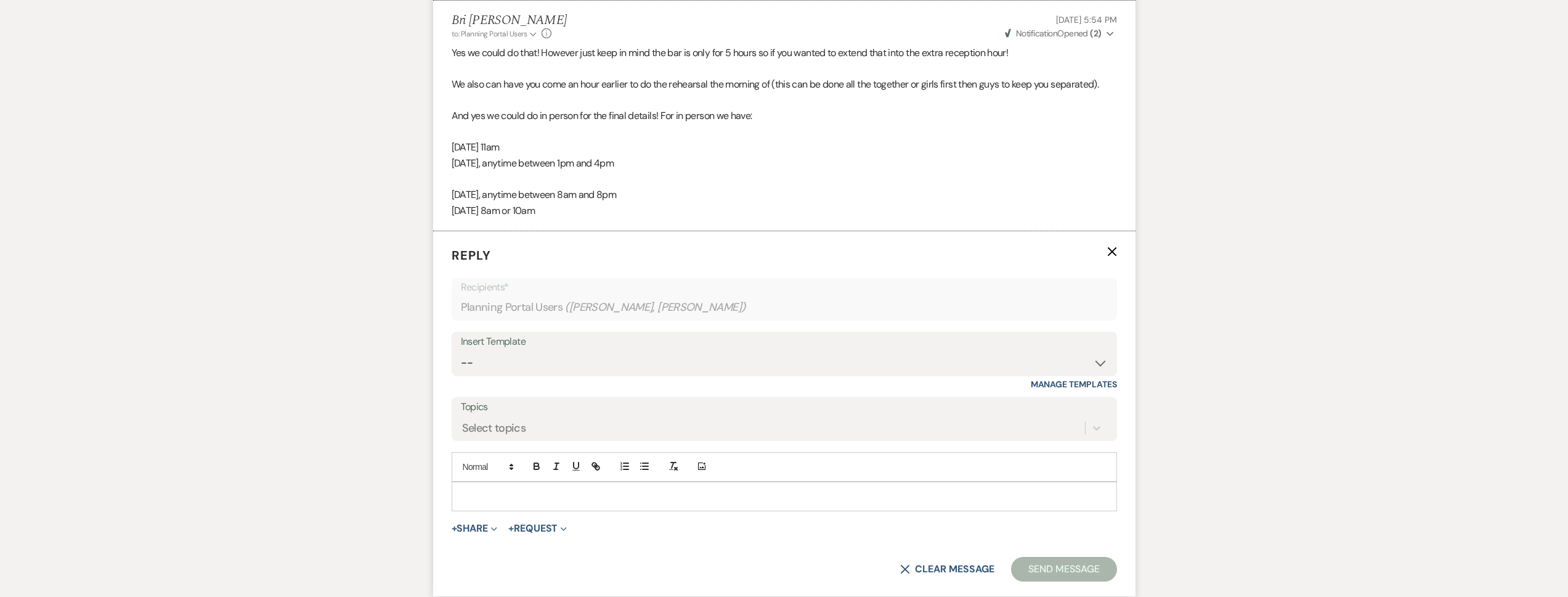
click at [527, 503] on p at bounding box center [784, 496] width 646 height 13
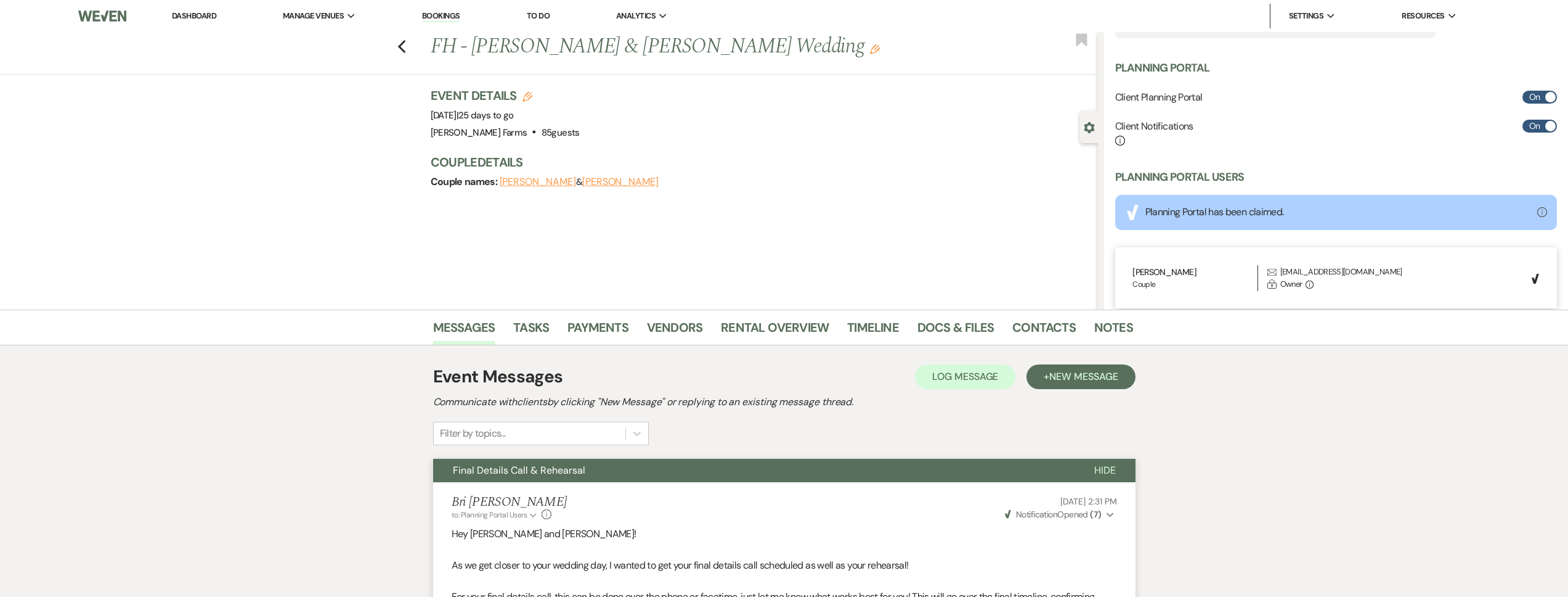
scroll to position [431, 0]
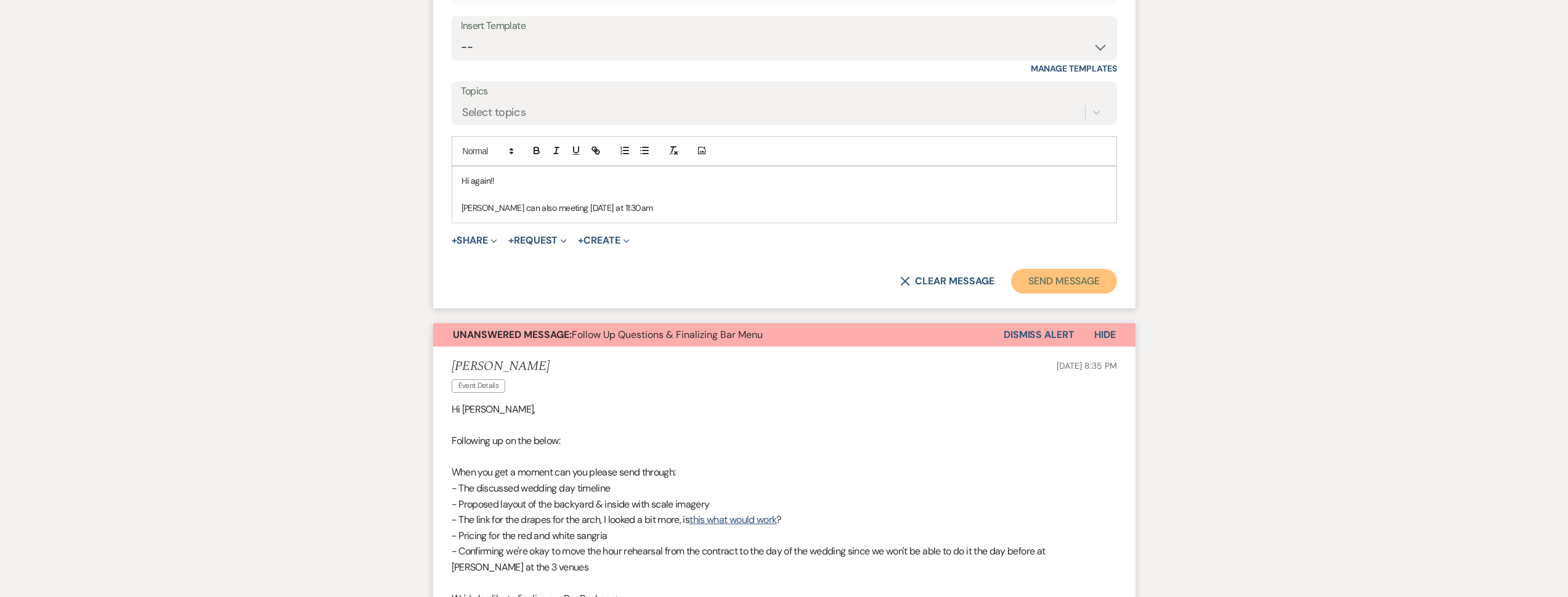
click at [1052, 293] on button "Send Message" at bounding box center [1063, 281] width 105 height 25
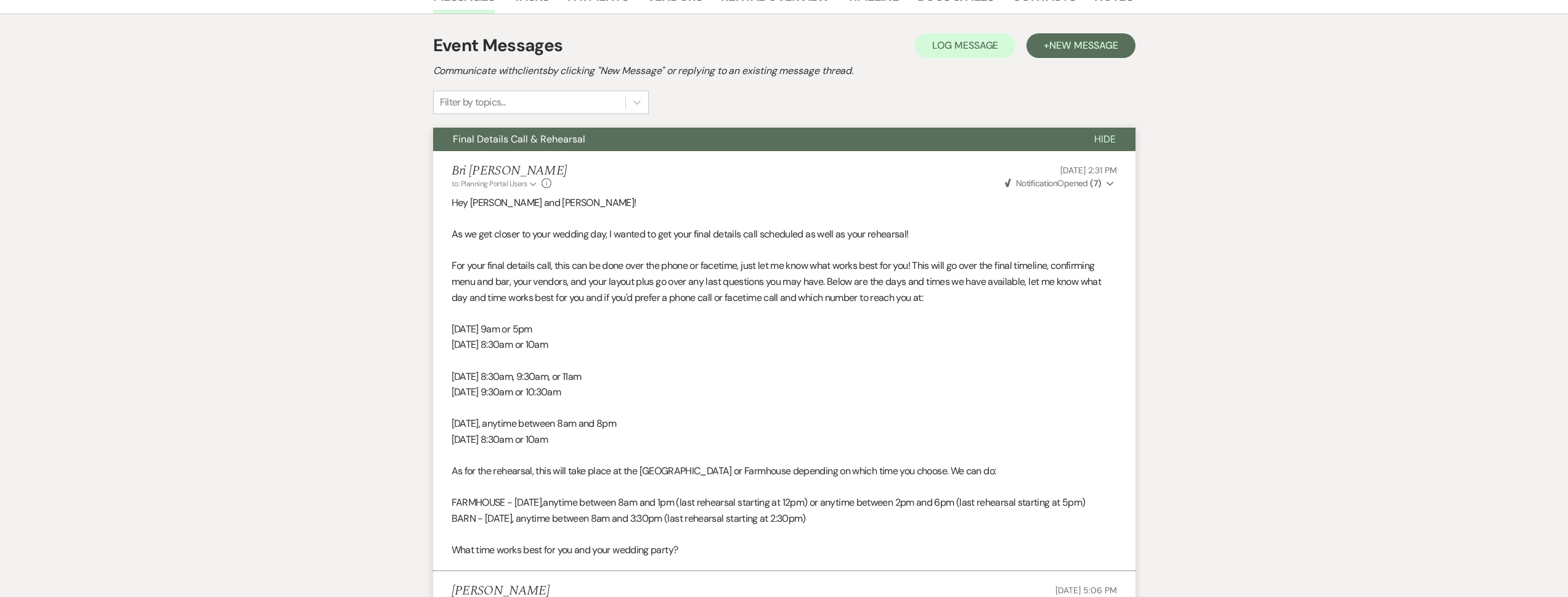
scroll to position [0, 0]
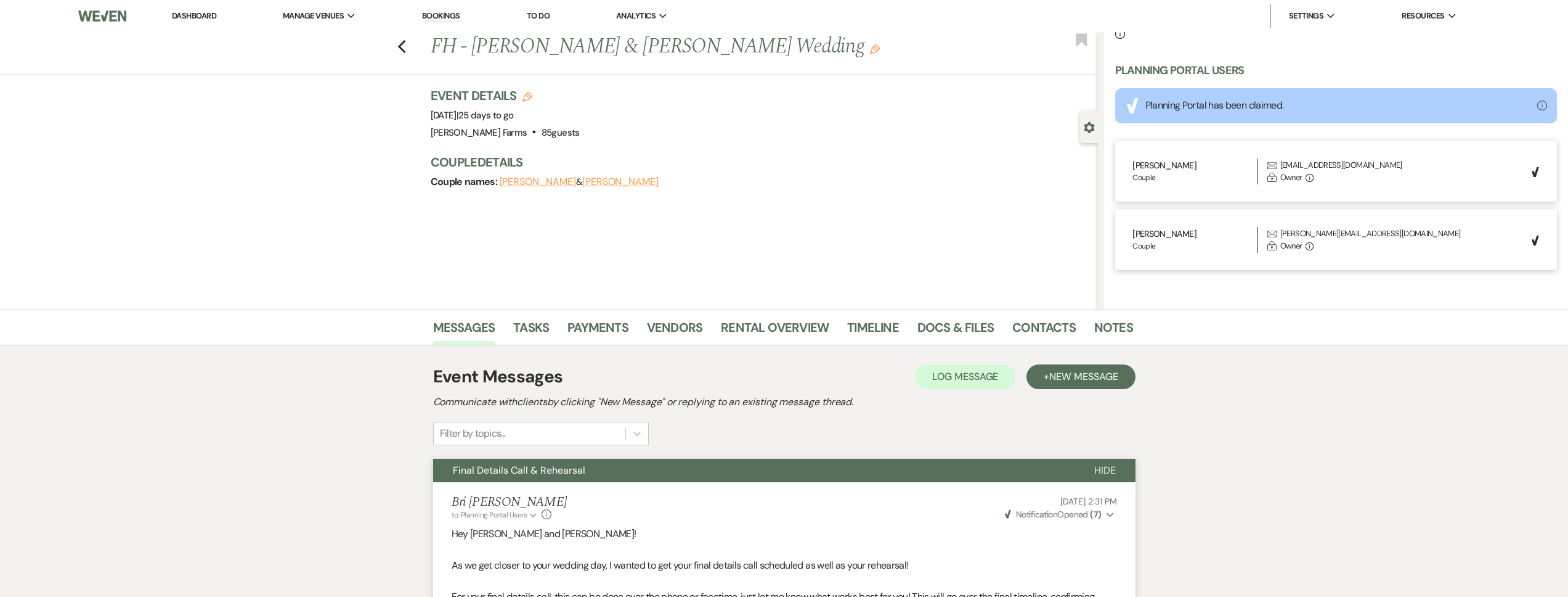
click at [217, 18] on li "Dashboard" at bounding box center [194, 16] width 57 height 25
click at [195, 13] on link "Dashboard" at bounding box center [194, 15] width 44 height 10
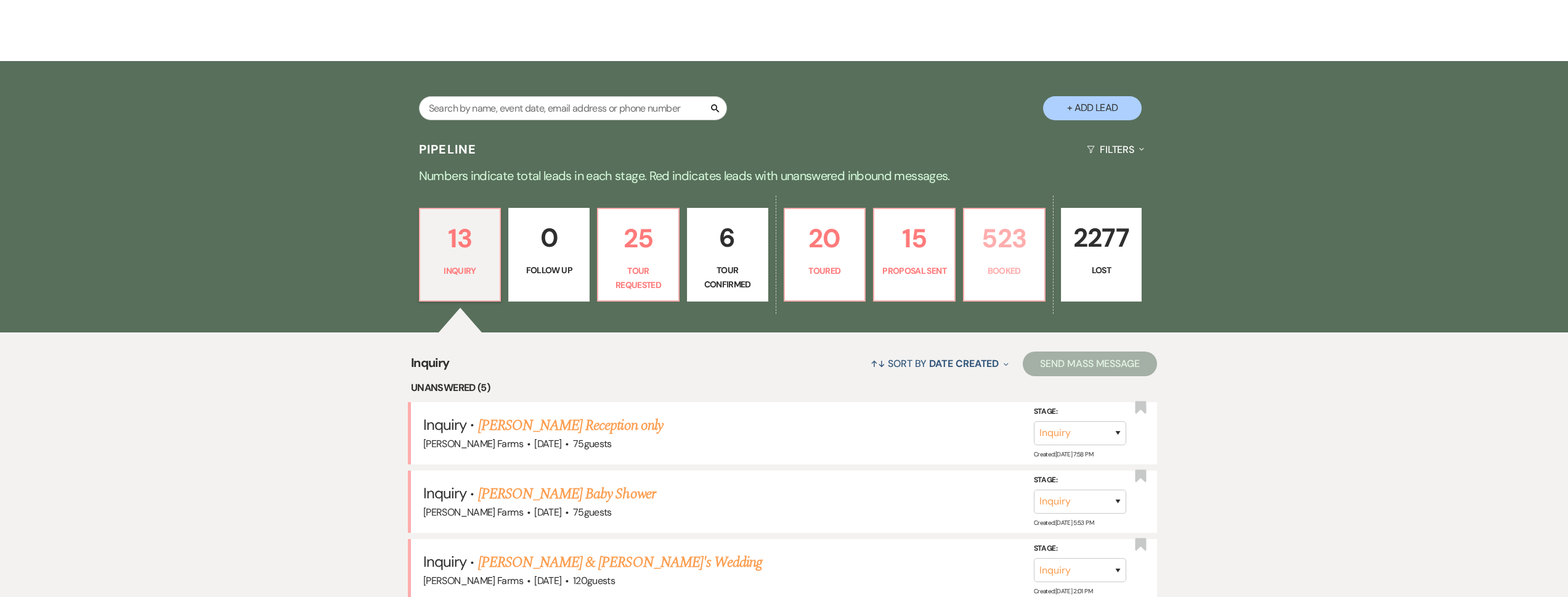
click at [993, 278] on link "523 Booked" at bounding box center [1003, 255] width 82 height 94
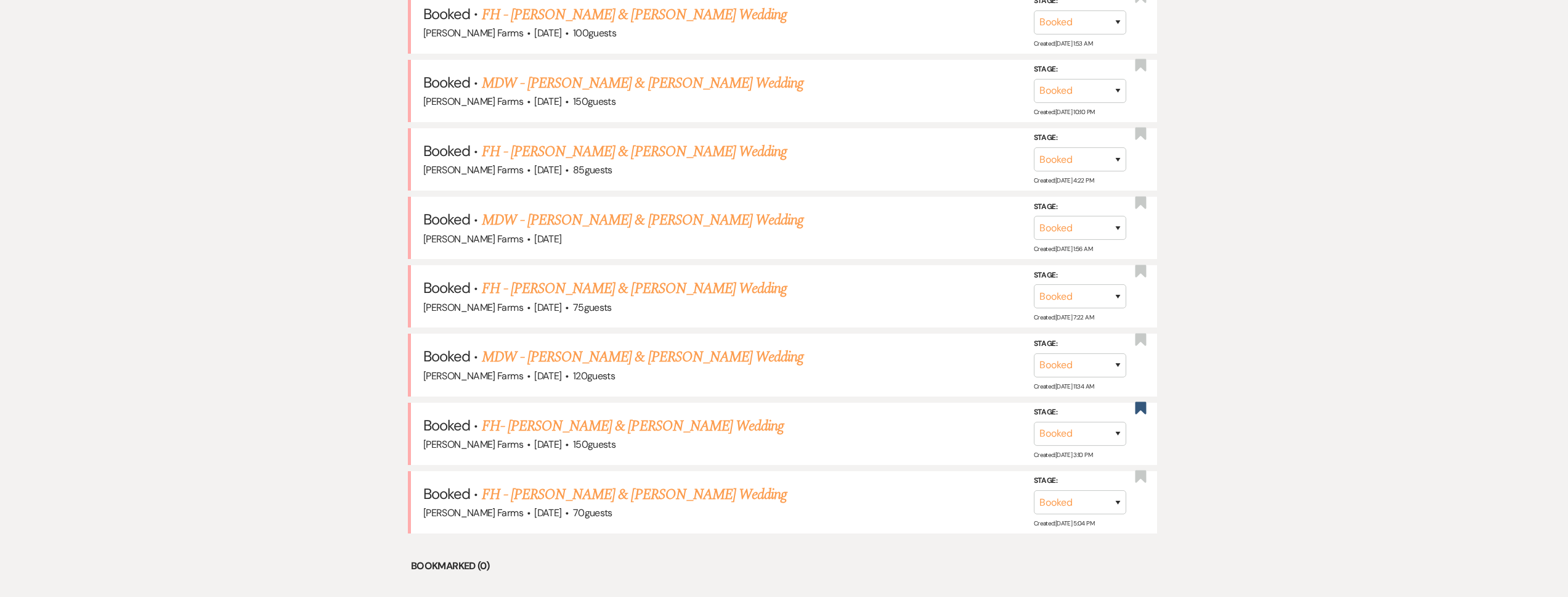
scroll to position [634, 0]
click at [691, 219] on link "MDW - [PERSON_NAME] & [PERSON_NAME] Wedding" at bounding box center [642, 219] width 322 height 22
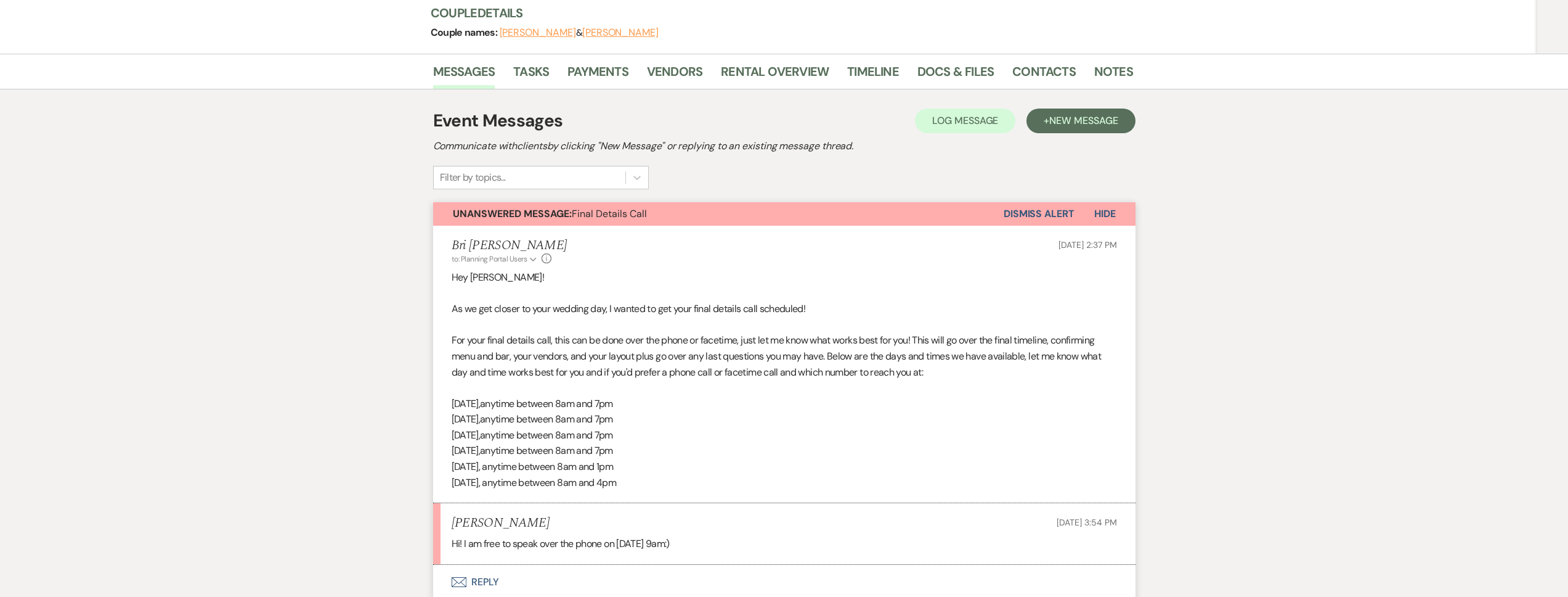
scroll to position [364, 0]
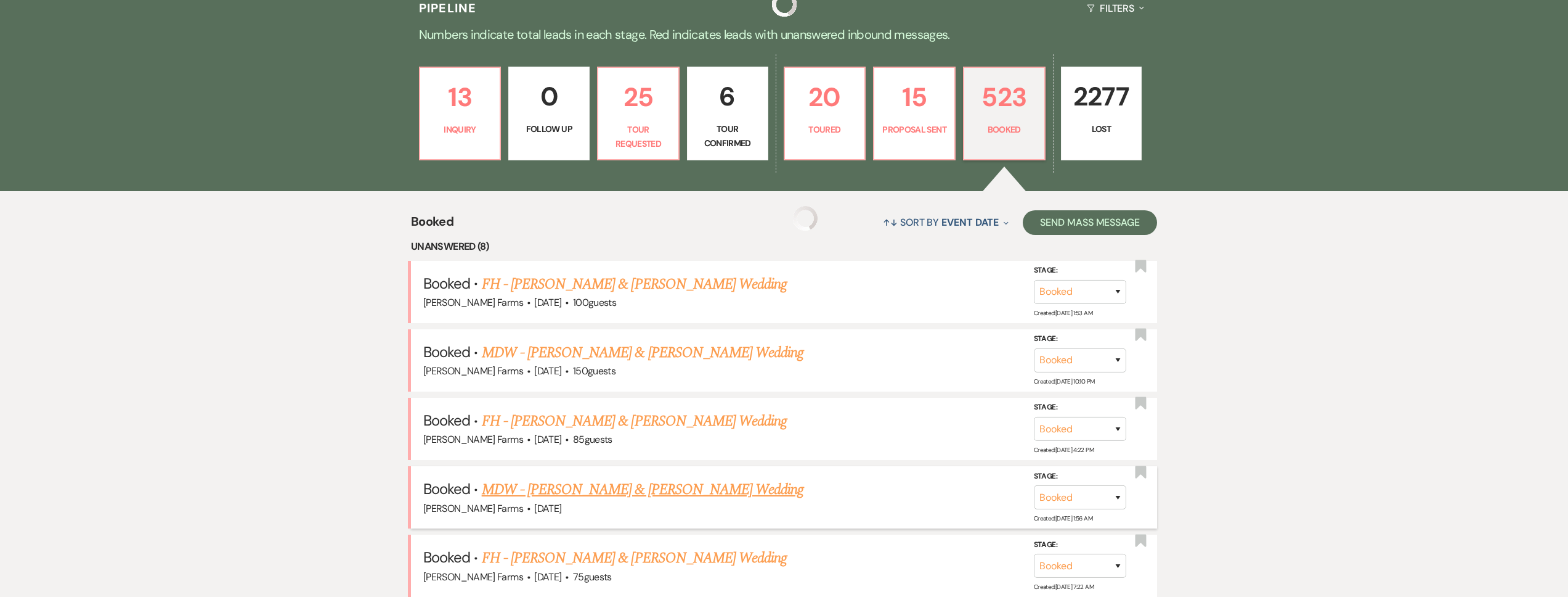
scroll to position [634, 0]
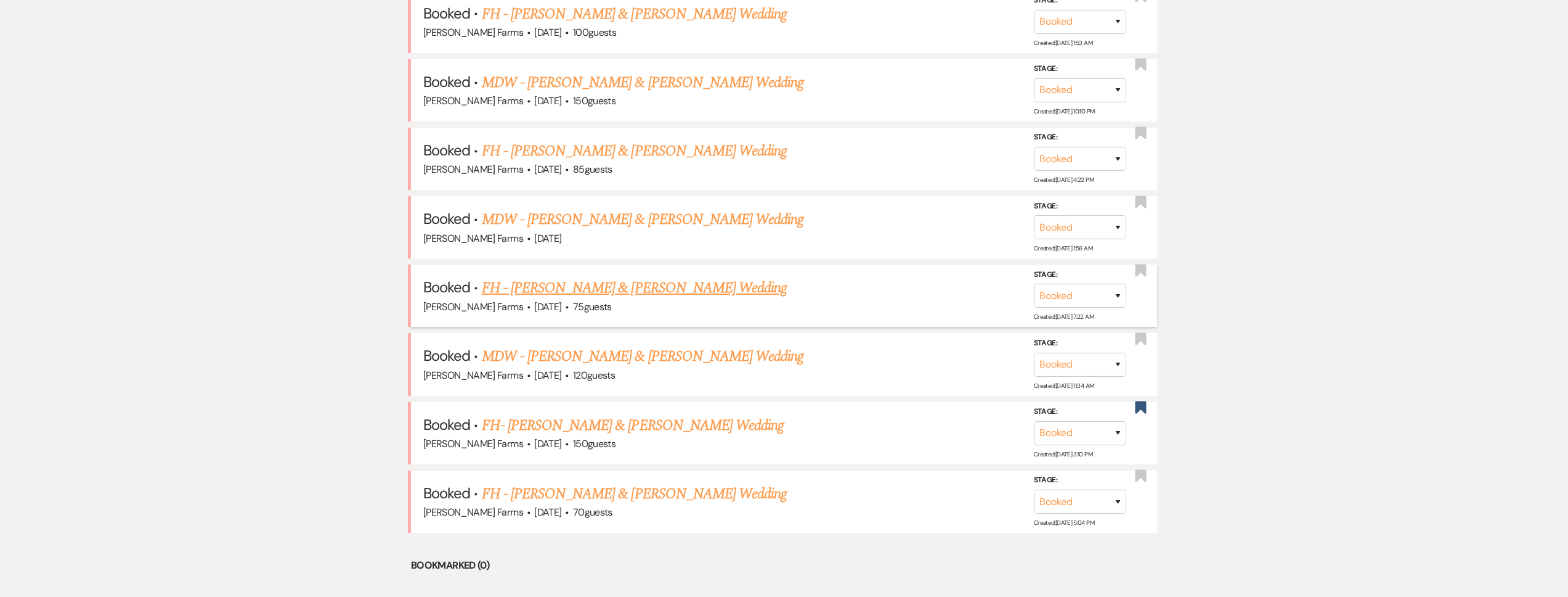
click at [629, 290] on link "FH - [PERSON_NAME] & [PERSON_NAME] Wedding" at bounding box center [634, 287] width 305 height 22
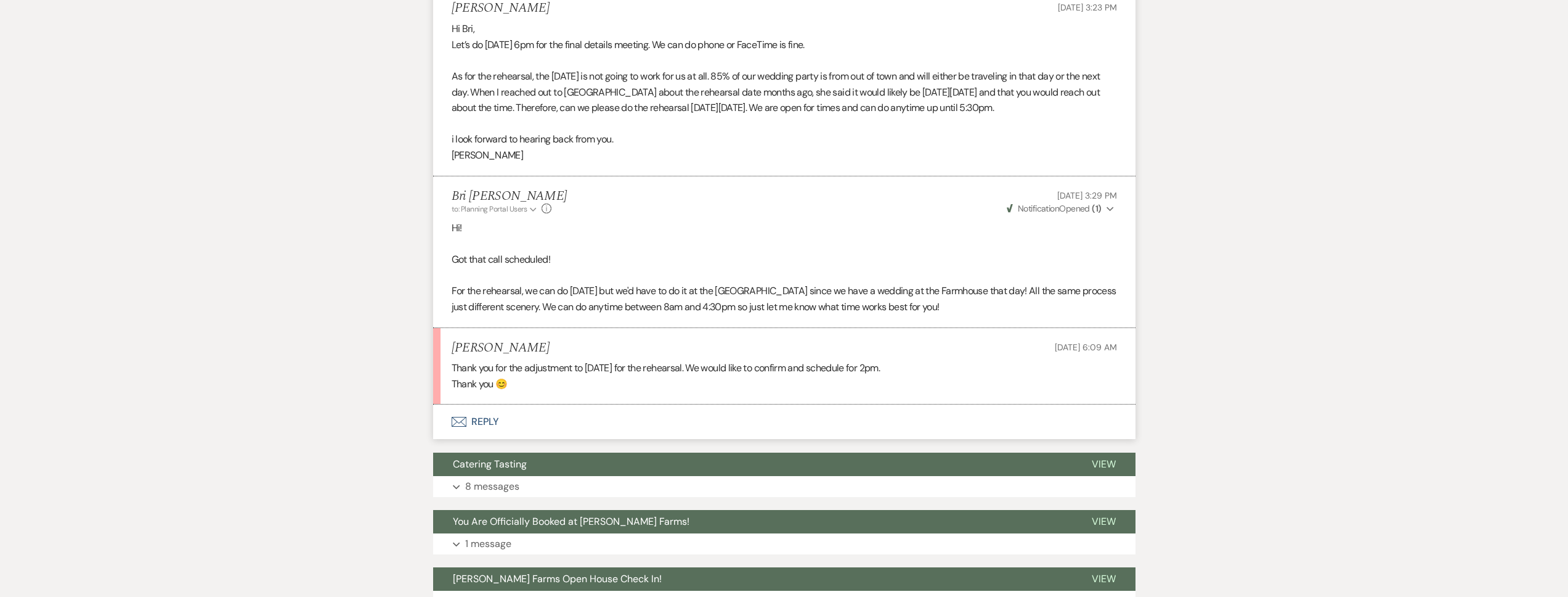
scroll to position [677, 0]
